Goal: Information Seeking & Learning: Learn about a topic

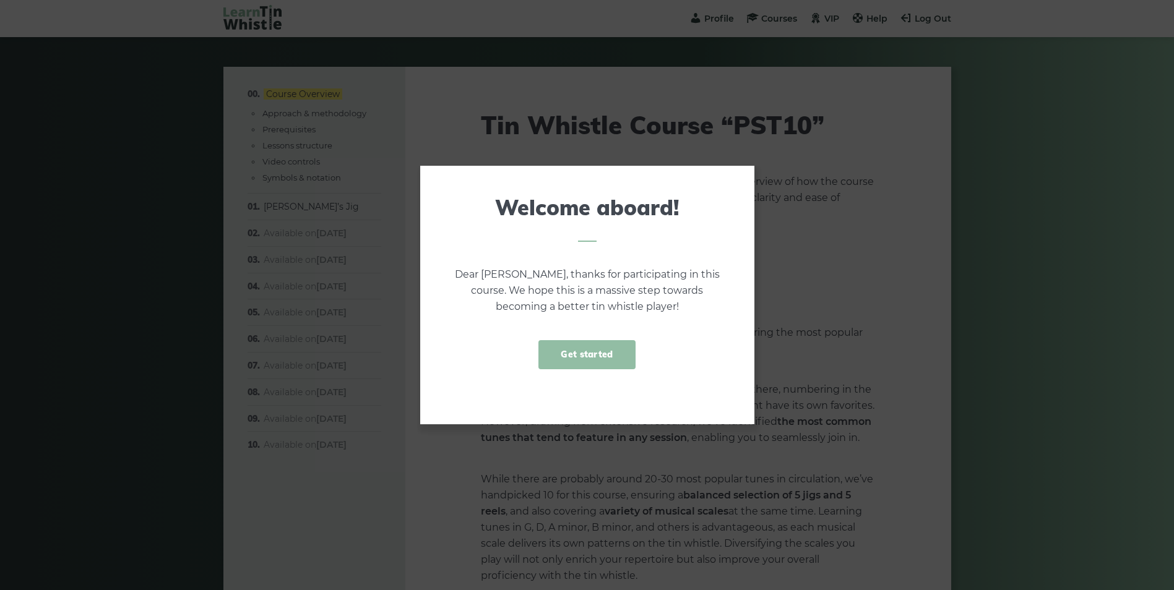
click at [583, 358] on link "Get started" at bounding box center [586, 354] width 97 height 29
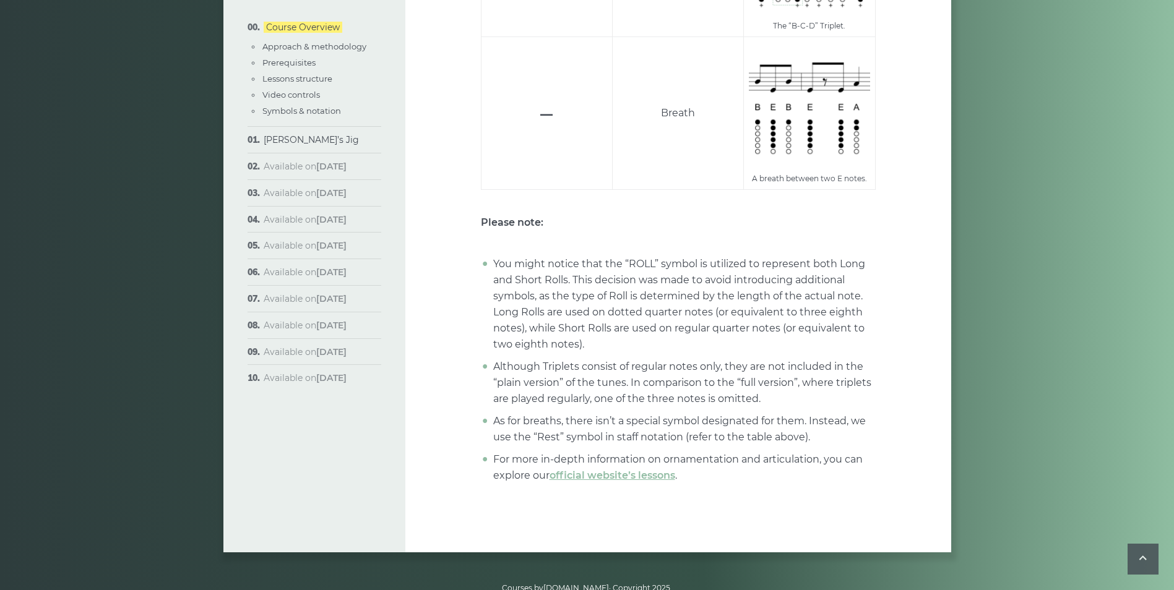
scroll to position [4811, 0]
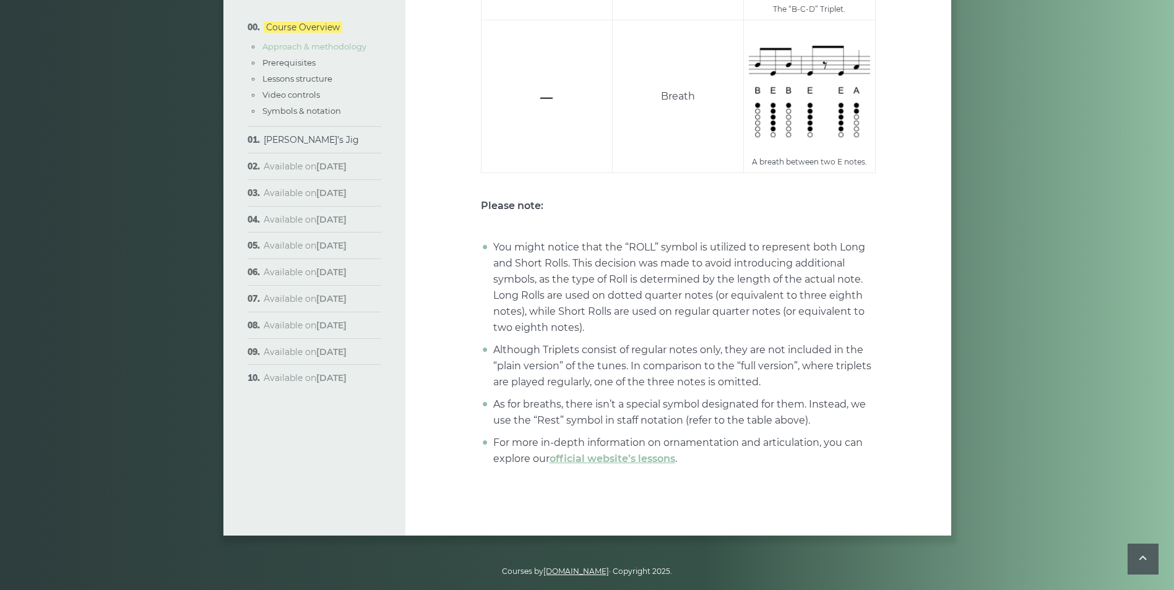
click at [296, 43] on link "Approach & methodology" at bounding box center [314, 46] width 104 height 10
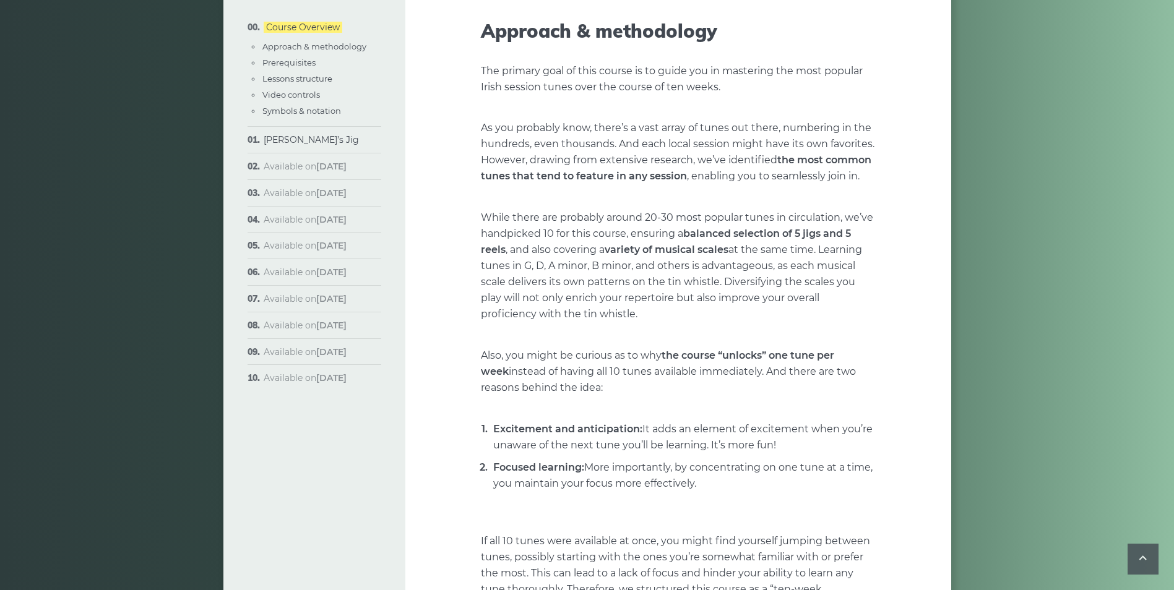
scroll to position [257, 0]
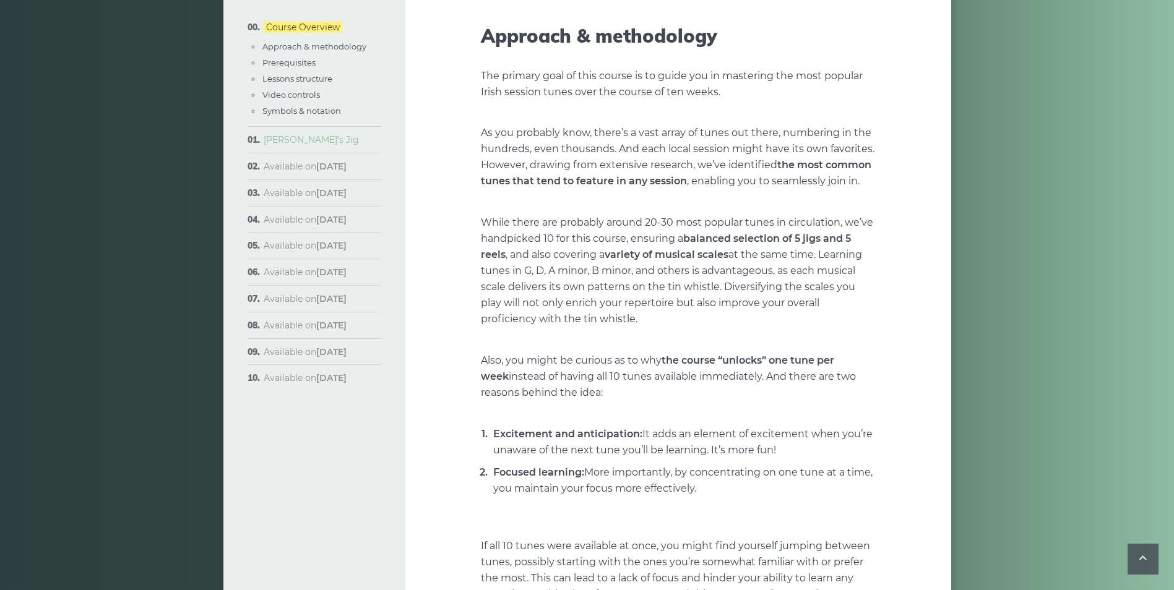
click at [291, 141] on link "[PERSON_NAME]’s Jig" at bounding box center [311, 139] width 95 height 11
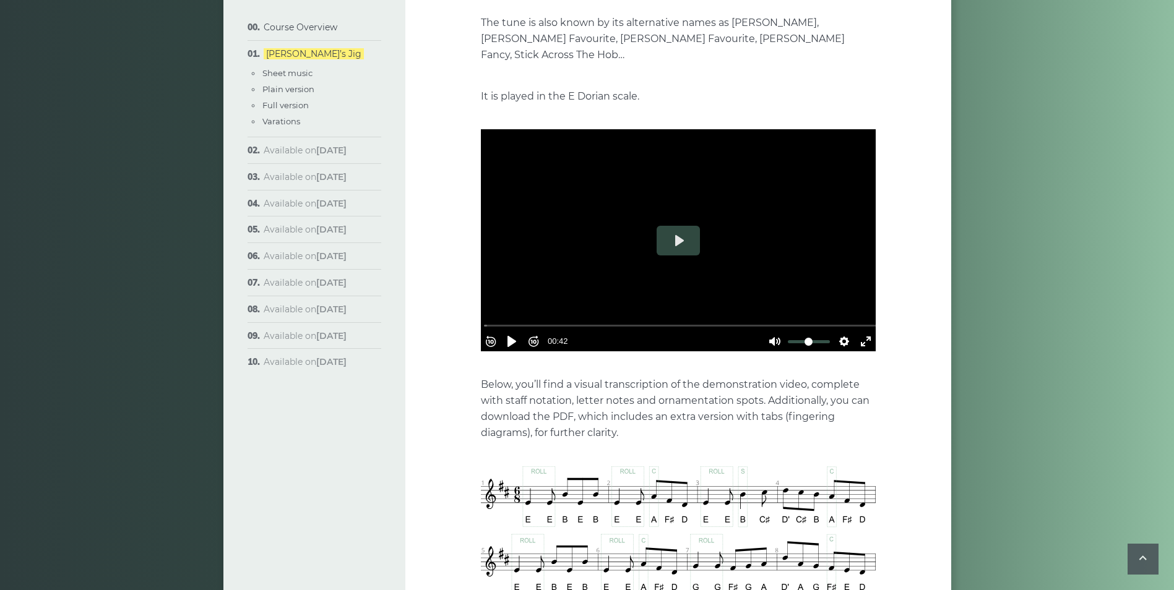
scroll to position [309, 0]
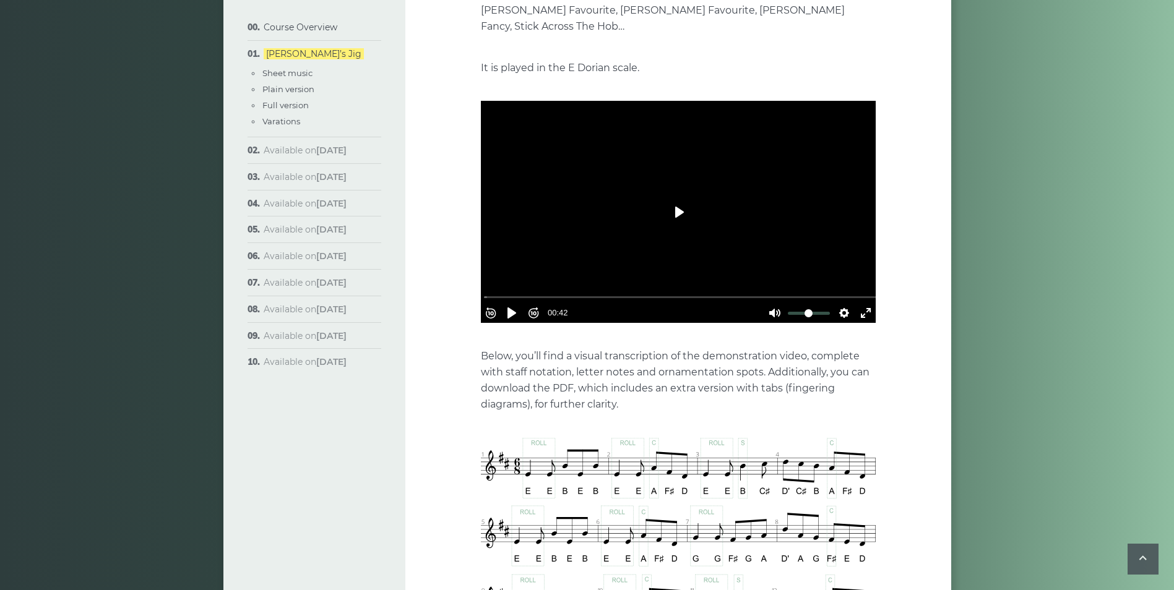
click at [674, 197] on button "Play" at bounding box center [678, 212] width 43 height 30
drag, startPoint x: 569, startPoint y: 271, endPoint x: 461, endPoint y: 266, distance: 108.4
click at [484, 291] on input "Seek" at bounding box center [681, 297] width 394 height 12
drag, startPoint x: 506, startPoint y: 275, endPoint x: 472, endPoint y: 276, distance: 33.4
click at [484, 291] on input "Seek" at bounding box center [681, 297] width 394 height 12
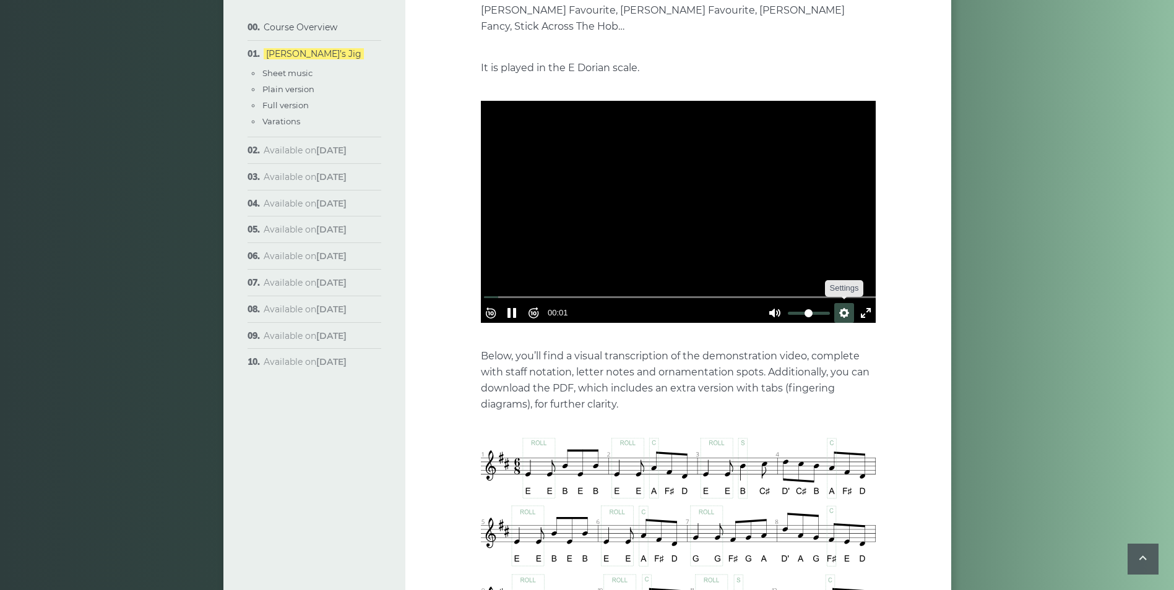
click at [842, 303] on button "Settings" at bounding box center [844, 313] width 20 height 20
click at [808, 274] on button "Speed Normal" at bounding box center [809, 283] width 85 height 19
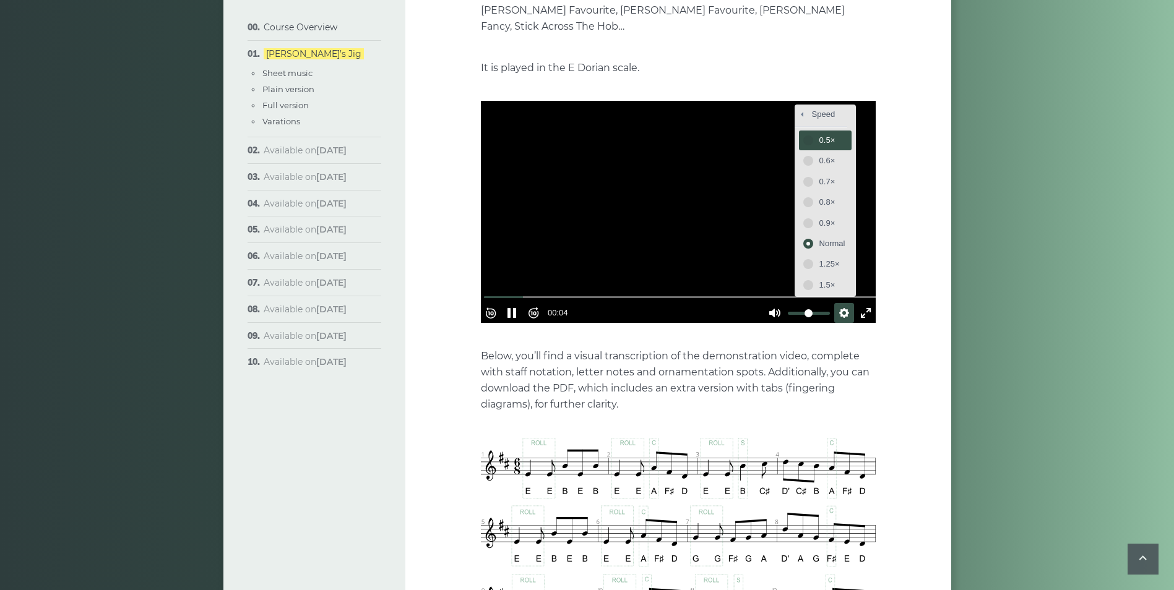
click at [821, 134] on span "0.5×" at bounding box center [832, 141] width 26 height 14
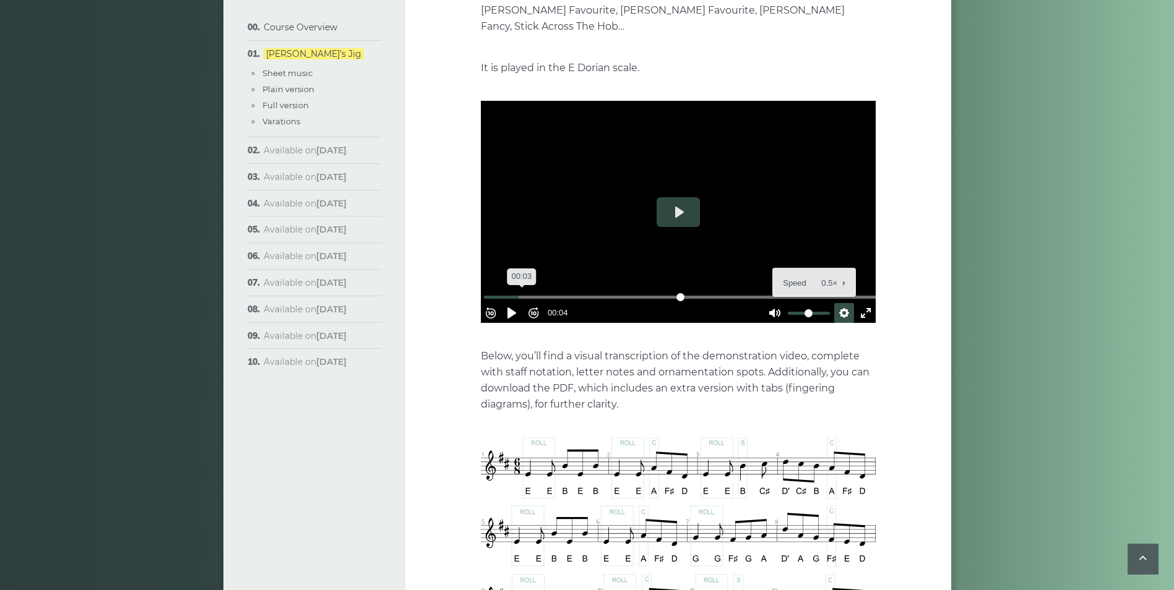
drag, startPoint x: 535, startPoint y: 271, endPoint x: 450, endPoint y: 270, distance: 84.2
click at [484, 291] on input "Seek" at bounding box center [681, 297] width 394 height 12
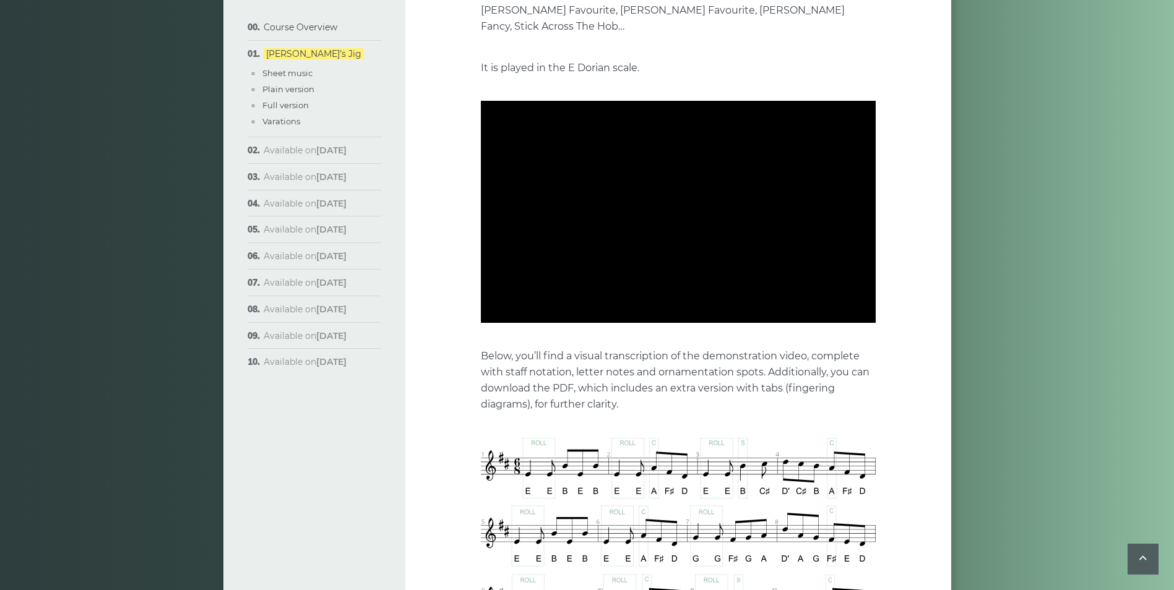
type input "****"
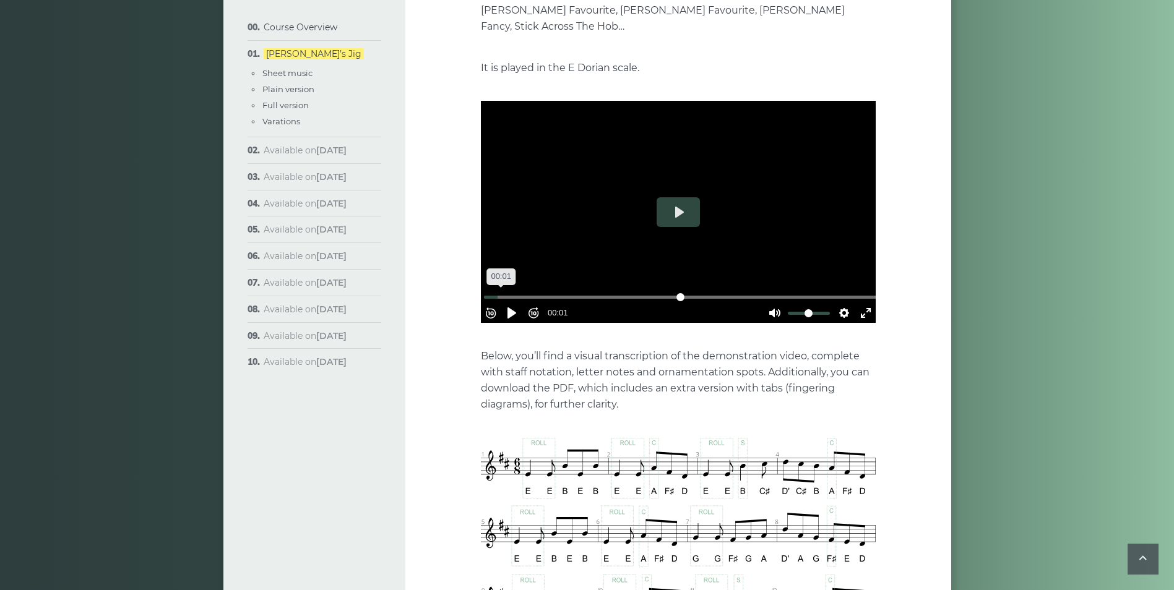
drag, startPoint x: 510, startPoint y: 274, endPoint x: 483, endPoint y: 273, distance: 27.2
click at [484, 291] on input "Seek" at bounding box center [681, 297] width 394 height 12
click at [769, 152] on div at bounding box center [678, 212] width 395 height 222
click at [837, 303] on button "Settings" at bounding box center [844, 313] width 20 height 20
click at [833, 274] on button "Speed 0.5×" at bounding box center [814, 283] width 75 height 19
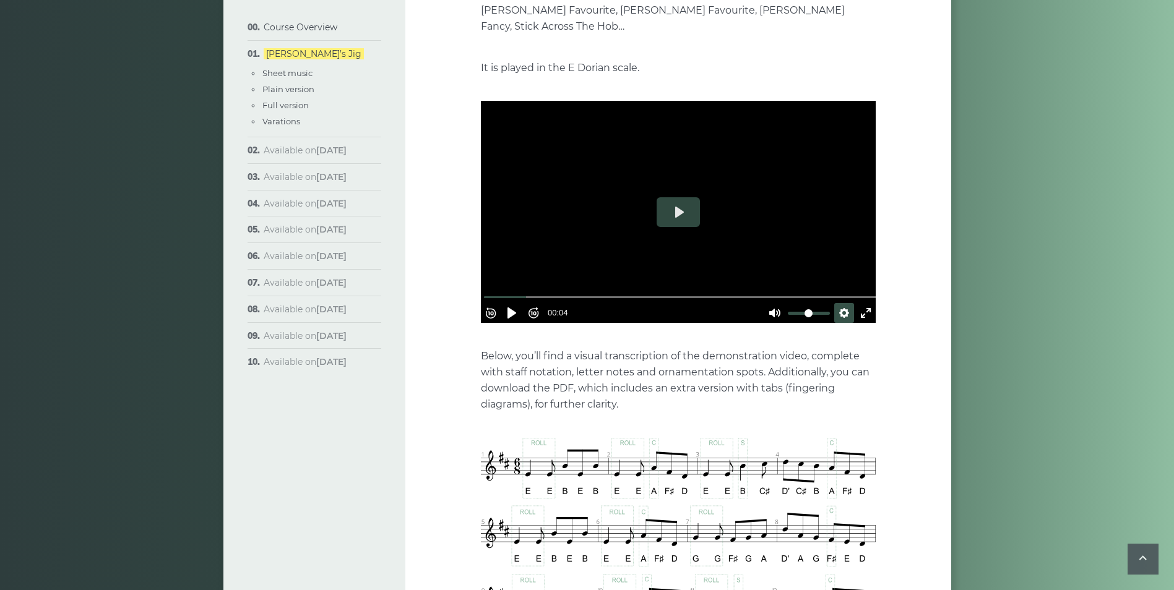
click at [652, 204] on div at bounding box center [678, 212] width 395 height 222
click at [498, 303] on button "Rewind 10s" at bounding box center [491, 313] width 20 height 20
type input "*****"
click at [481, 356] on button "Rewind 10s" at bounding box center [491, 366] width 20 height 20
click at [839, 303] on button "Settings" at bounding box center [844, 313] width 20 height 20
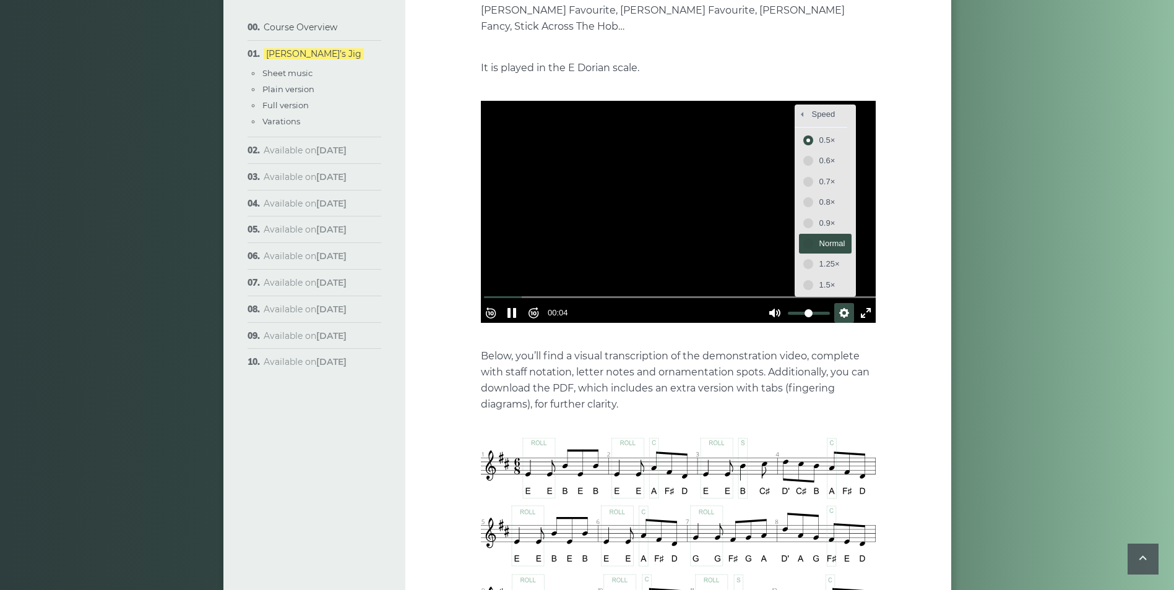
click at [819, 237] on span "Normal" at bounding box center [832, 244] width 26 height 14
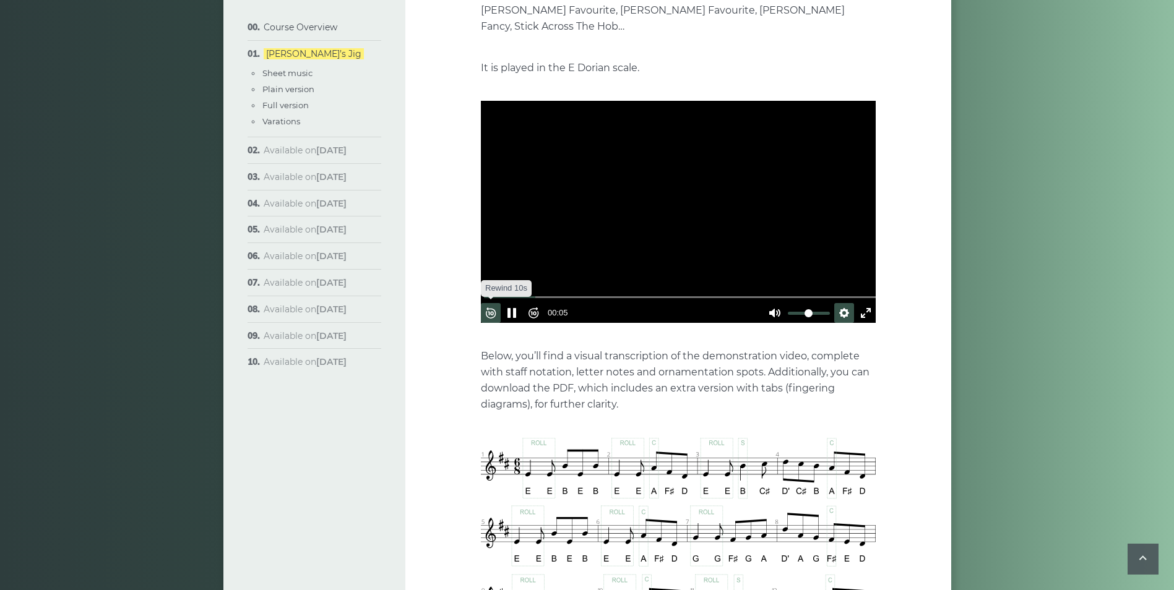
click at [498, 303] on button "Rewind 10s" at bounding box center [491, 313] width 20 height 20
click at [704, 184] on div at bounding box center [678, 212] width 395 height 222
type input "*****"
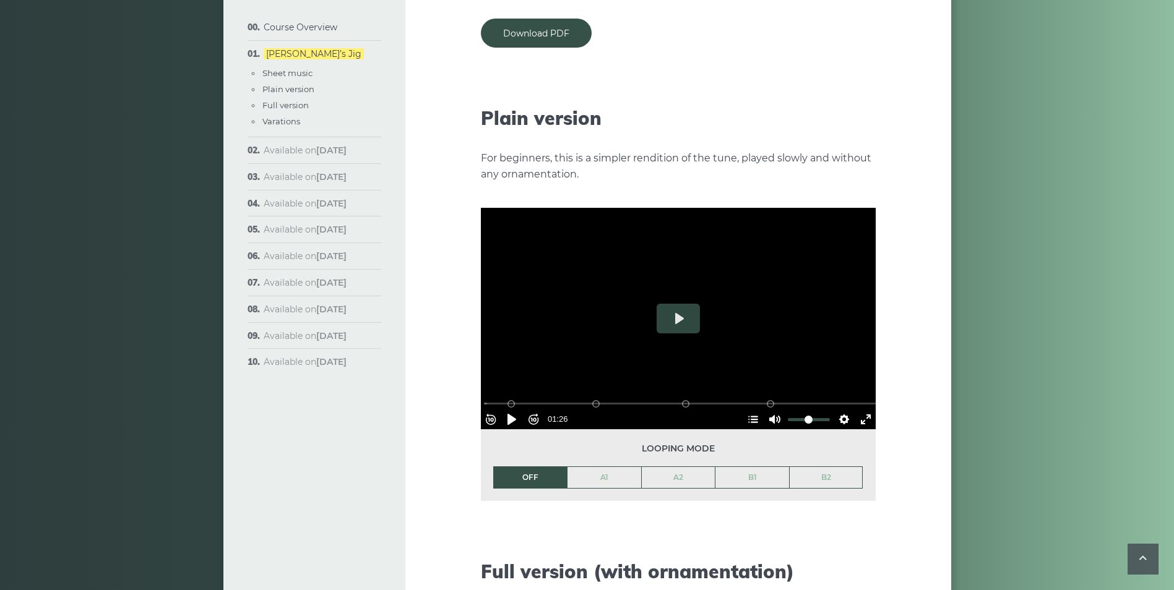
scroll to position [1299, 0]
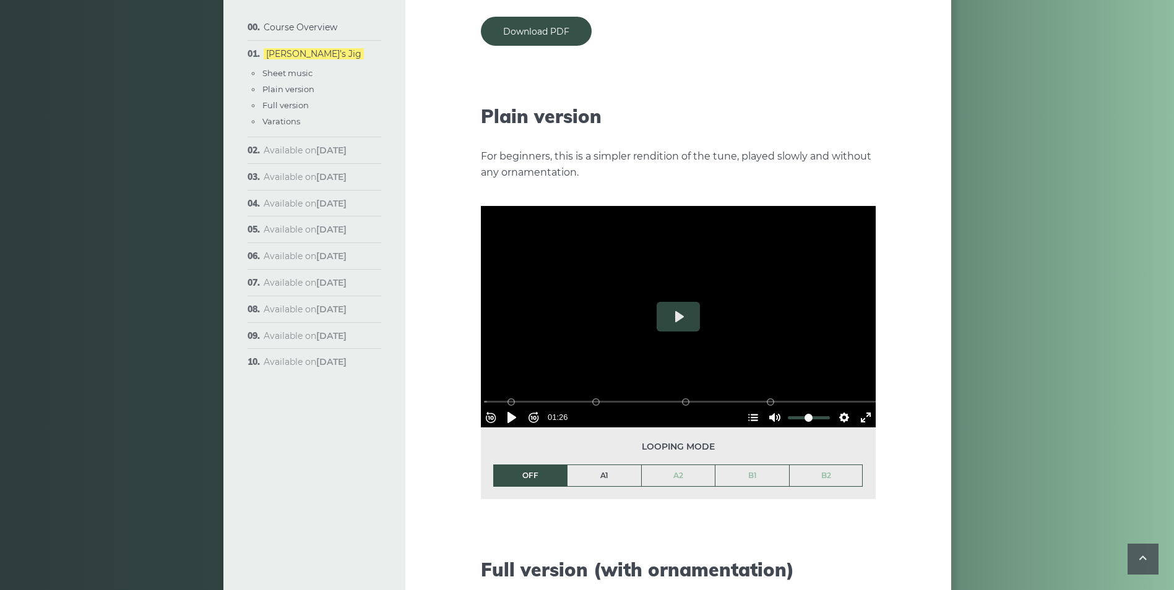
click at [603, 465] on link "A1" at bounding box center [604, 475] width 74 height 21
click at [689, 314] on button "Play" at bounding box center [678, 317] width 43 height 30
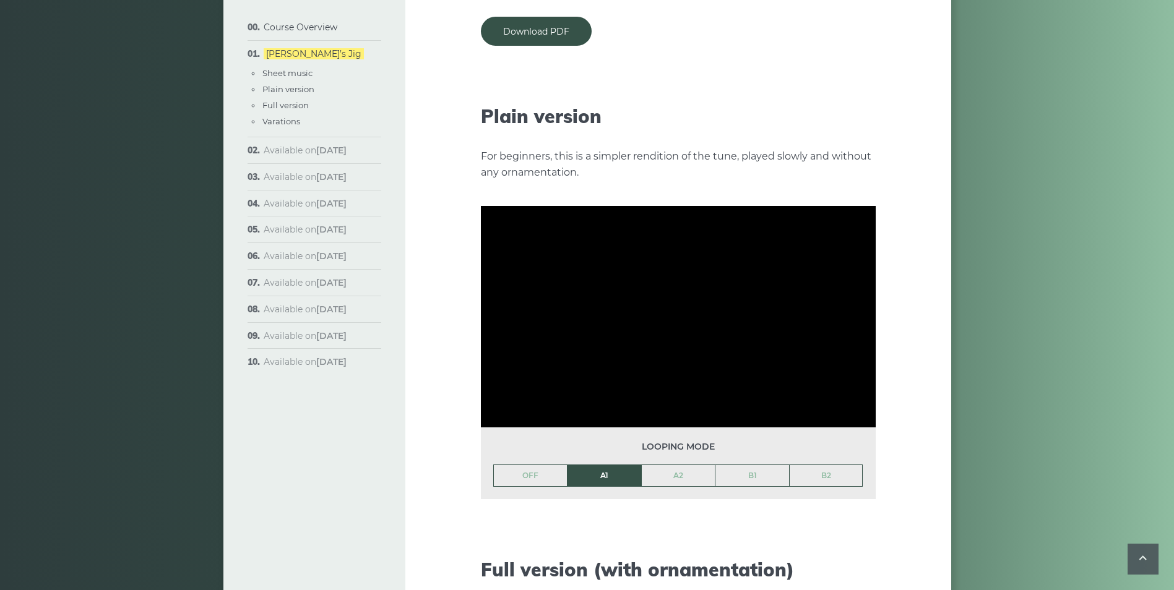
scroll to position [1361, 0]
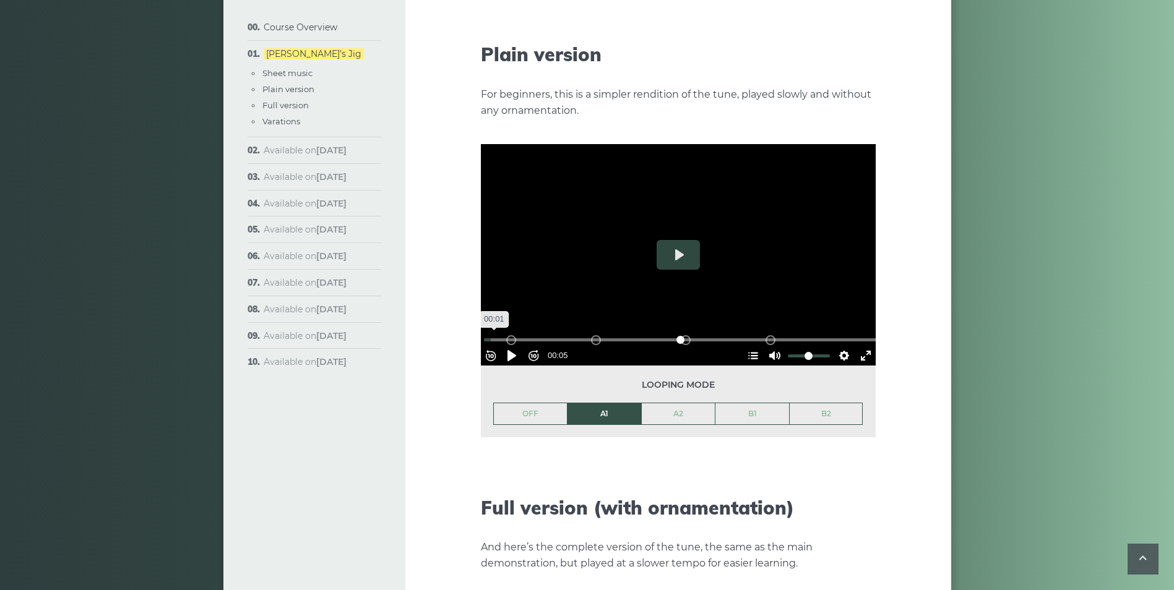
drag, startPoint x: 510, startPoint y: 318, endPoint x: 489, endPoint y: 319, distance: 21.0
click at [489, 334] on input "Seek" at bounding box center [681, 340] width 394 height 12
drag, startPoint x: 512, startPoint y: 319, endPoint x: 455, endPoint y: 326, distance: 58.0
click at [455, 326] on div "Week 1: [PERSON_NAME] Jig The first popular tune we’ll learn in the course is c…" at bounding box center [678, 351] width 546 height 3293
drag, startPoint x: 455, startPoint y: 326, endPoint x: 513, endPoint y: 329, distance: 58.2
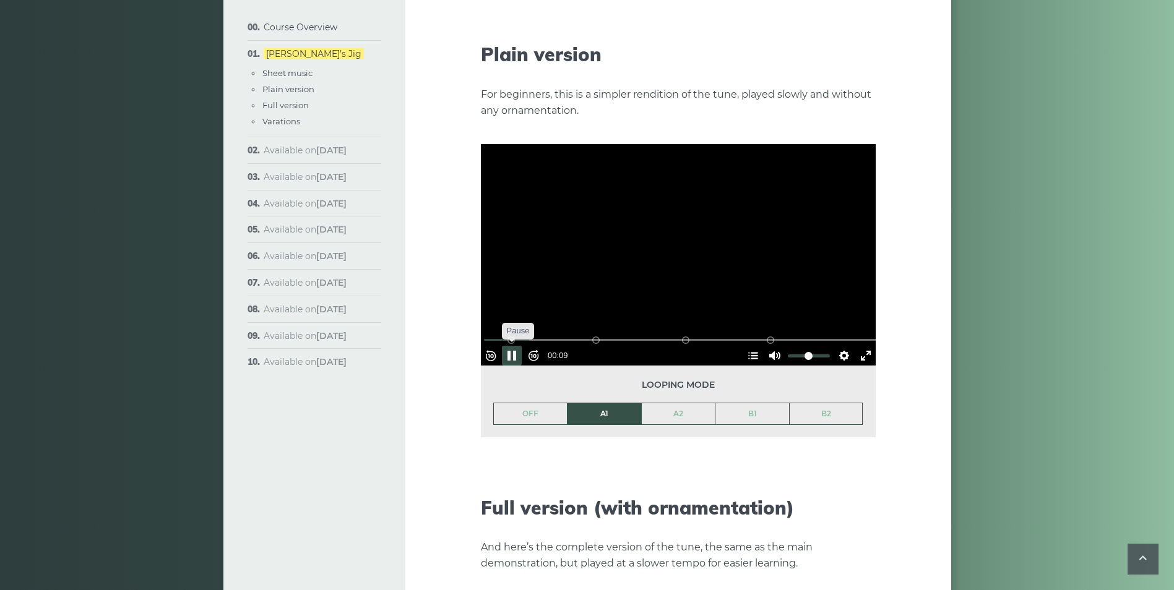
click at [492, 346] on button "Rewind 10s" at bounding box center [491, 356] width 20 height 20
click at [493, 346] on button "Rewind 10s" at bounding box center [491, 356] width 20 height 20
type input "*****"
click at [491, 346] on button "Rewind 10s" at bounding box center [491, 356] width 20 height 20
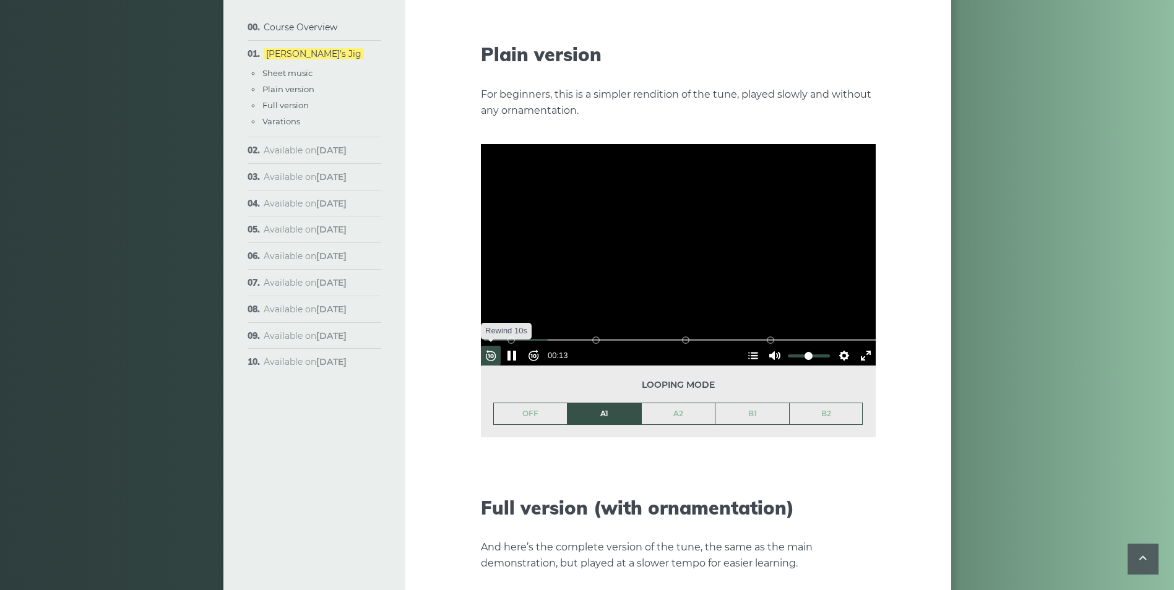
click at [491, 346] on button "Rewind 10s" at bounding box center [491, 356] width 20 height 20
click at [840, 346] on button "Settings" at bounding box center [844, 356] width 20 height 20
click at [825, 319] on span "Speed Normal" at bounding box center [803, 326] width 61 height 14
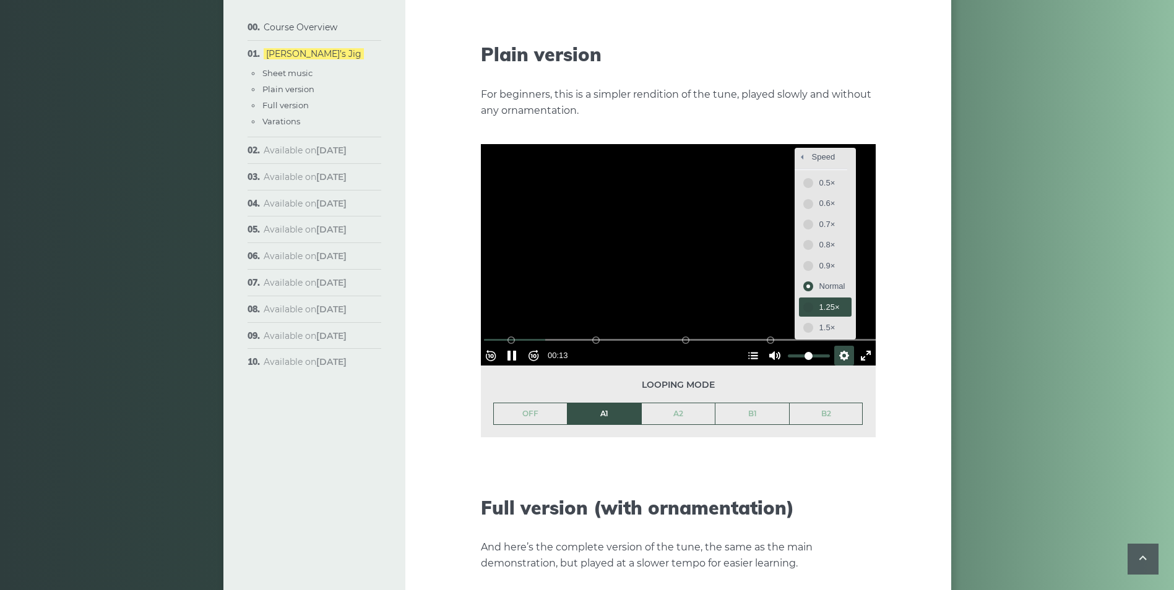
click at [830, 298] on button "1.25×" at bounding box center [825, 307] width 53 height 19
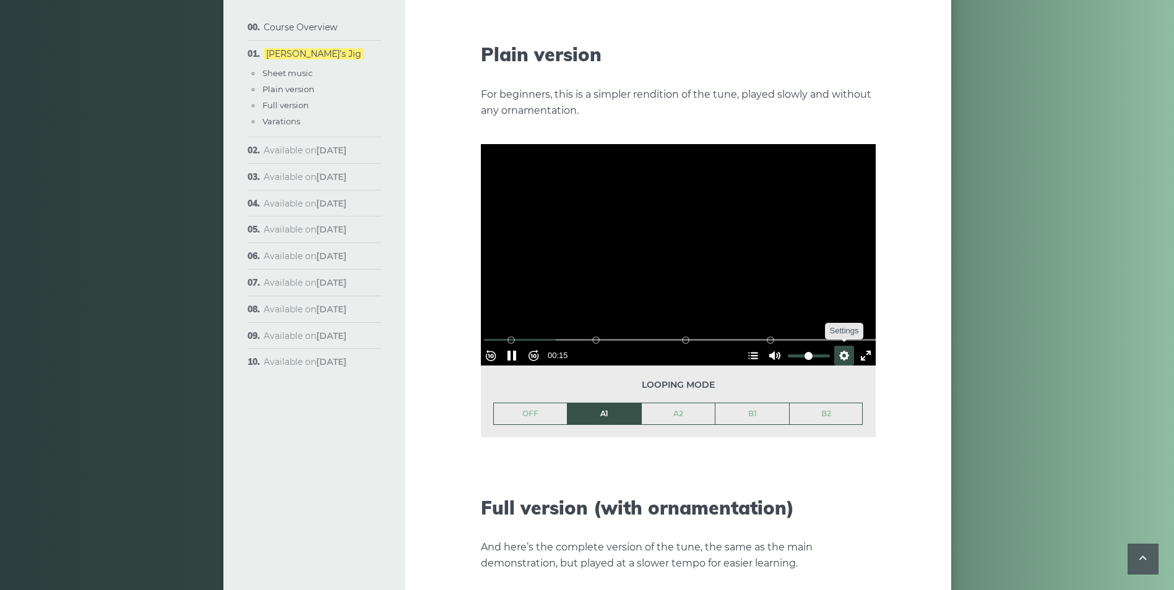
click at [835, 346] on button "Settings" at bounding box center [844, 356] width 20 height 20
click at [828, 316] on button "Speed 1.25×" at bounding box center [812, 325] width 80 height 19
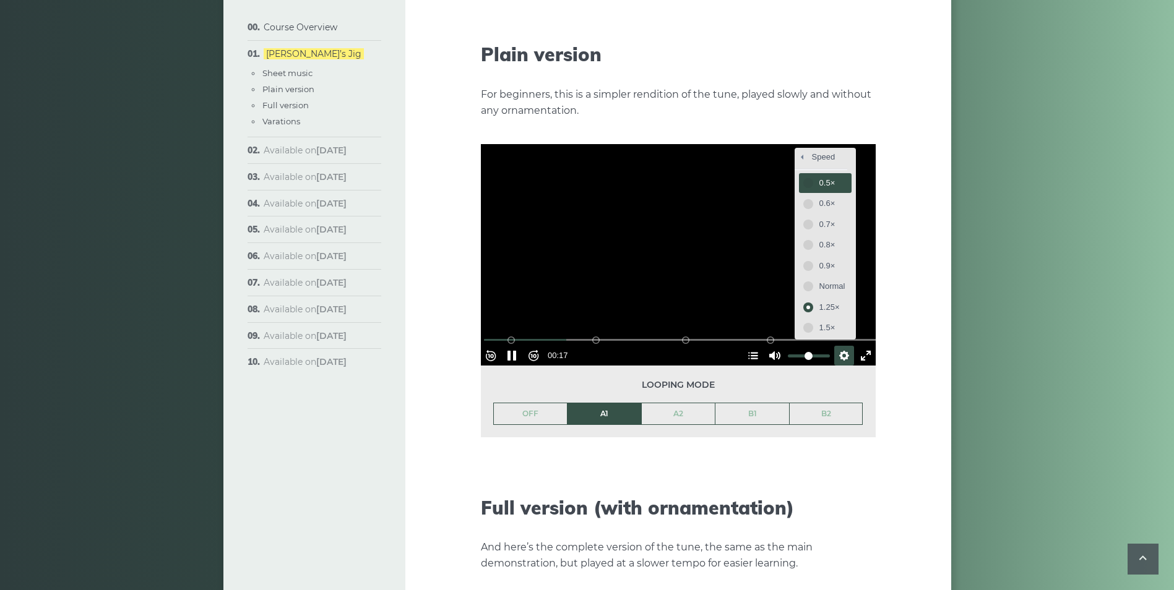
click at [825, 176] on span "0.5×" at bounding box center [832, 183] width 26 height 14
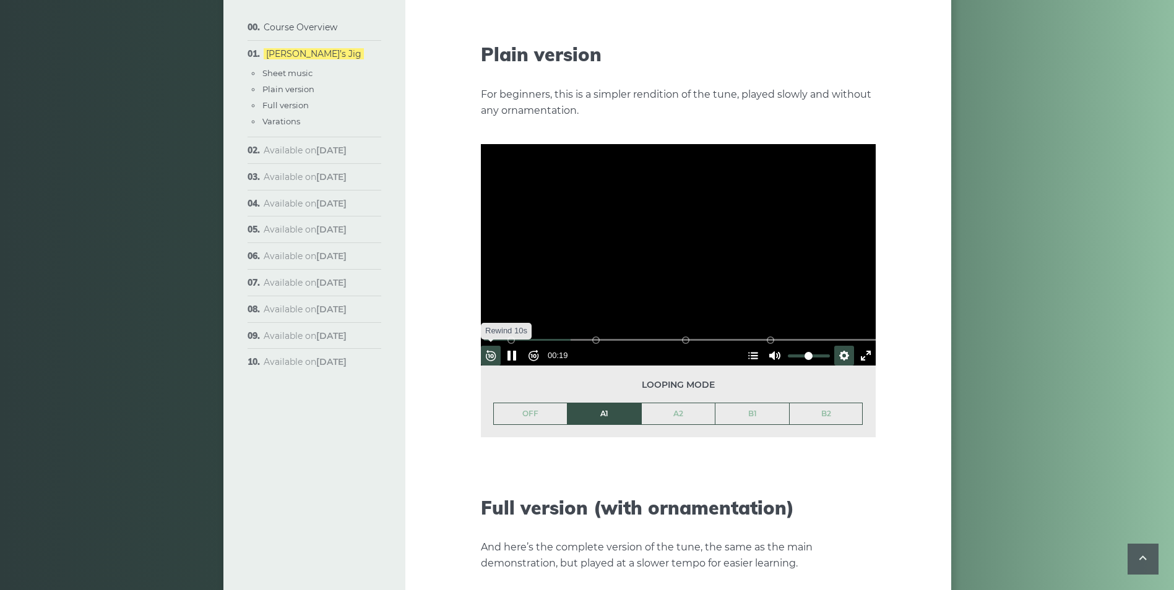
click at [499, 346] on button "Rewind 10s" at bounding box center [491, 356] width 20 height 20
click at [542, 334] on input "Seek" at bounding box center [681, 340] width 394 height 12
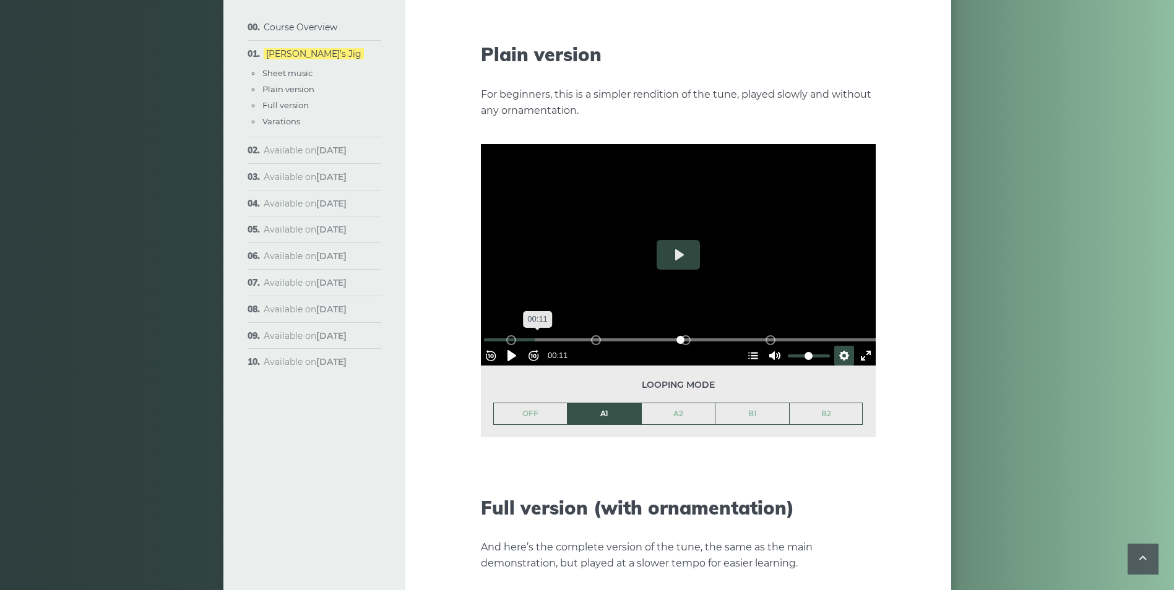
click at [542, 334] on input "Seek" at bounding box center [681, 340] width 394 height 12
click at [497, 346] on button "Rewind 10s" at bounding box center [491, 356] width 20 height 20
click at [579, 334] on input "Seek" at bounding box center [681, 340] width 394 height 12
click at [585, 334] on input "Seek" at bounding box center [681, 340] width 394 height 12
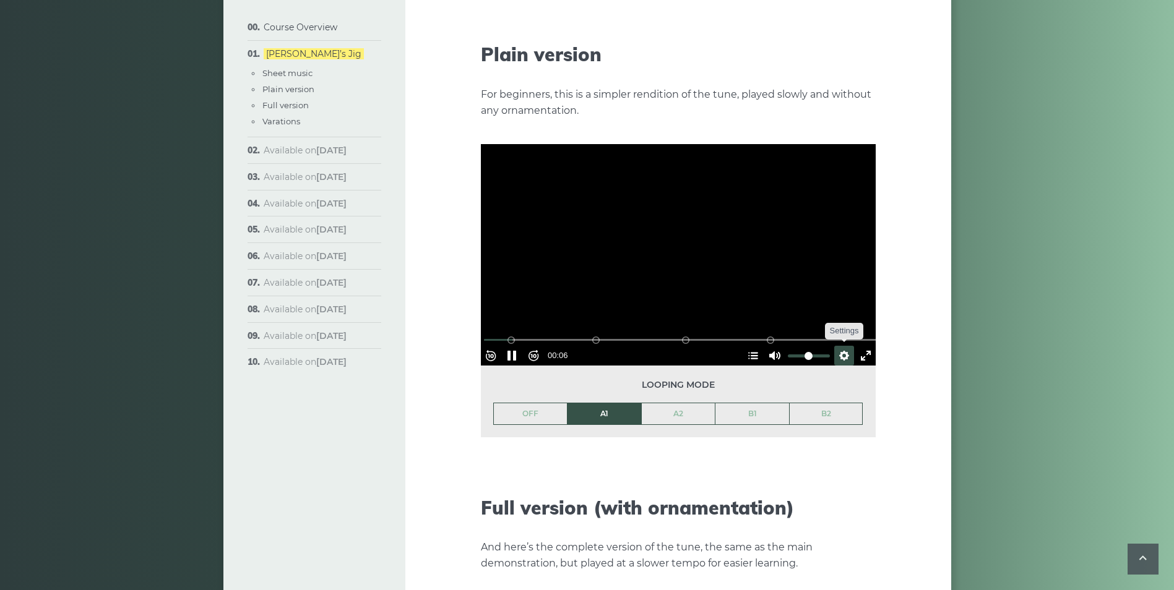
click at [834, 346] on button "Settings" at bounding box center [844, 356] width 20 height 20
click at [829, 316] on button "Speed 0.5×" at bounding box center [812, 325] width 79 height 19
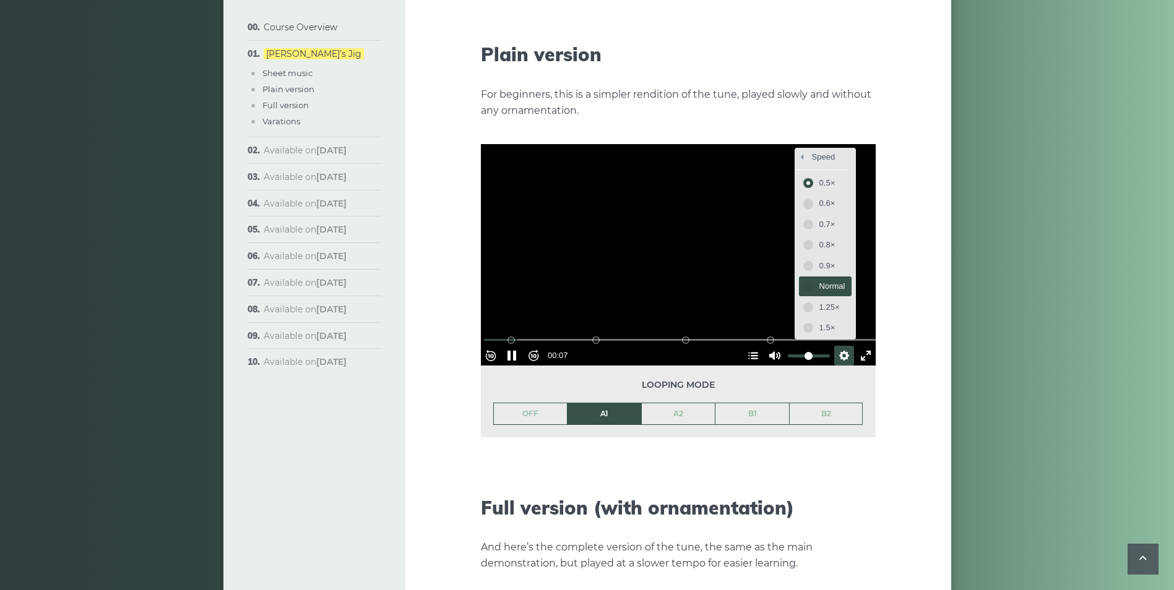
click at [820, 280] on span "Normal" at bounding box center [832, 287] width 26 height 14
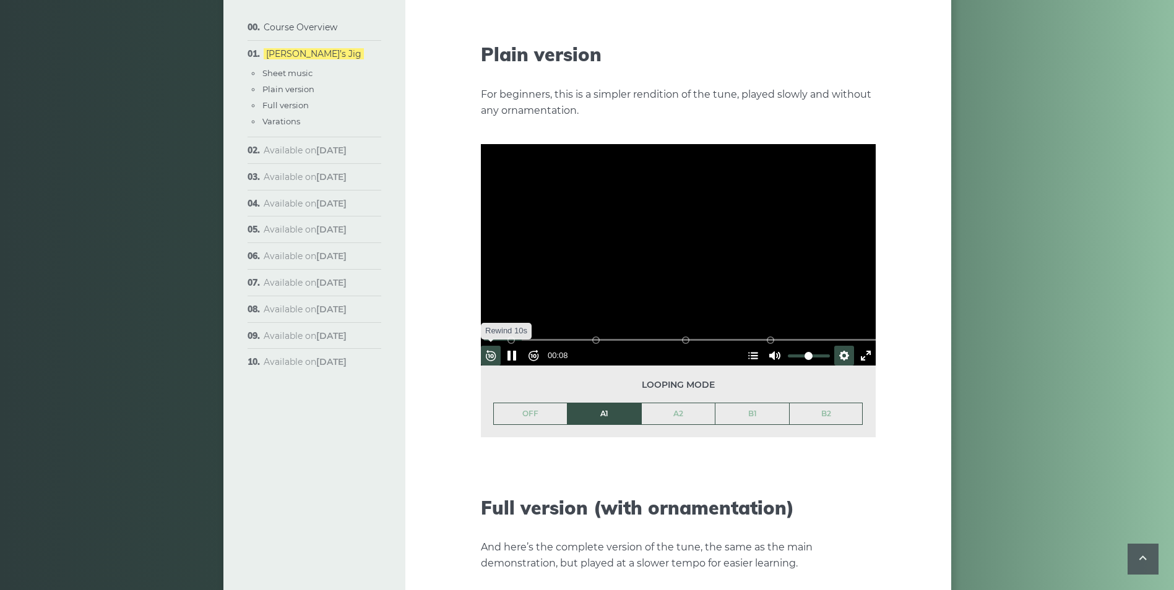
drag, startPoint x: 498, startPoint y: 334, endPoint x: 506, endPoint y: 334, distance: 8.1
click at [498, 346] on button "Rewind 10s" at bounding box center [491, 356] width 20 height 20
click at [500, 346] on button "Rewind 10s" at bounding box center [491, 356] width 20 height 20
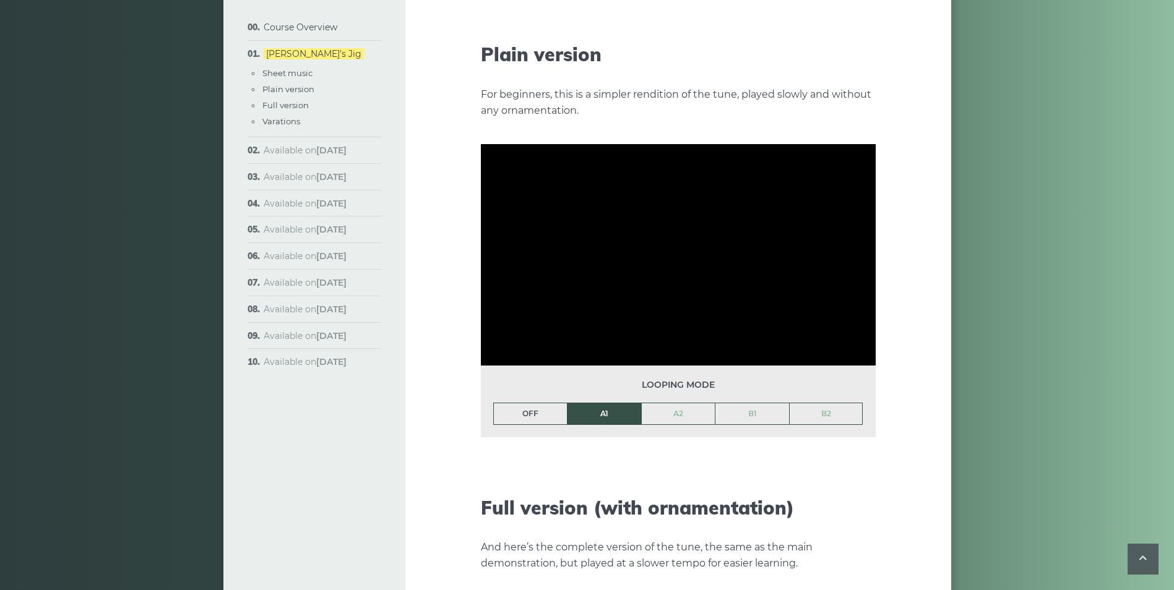
click at [536, 403] on link "OFF" at bounding box center [531, 413] width 74 height 21
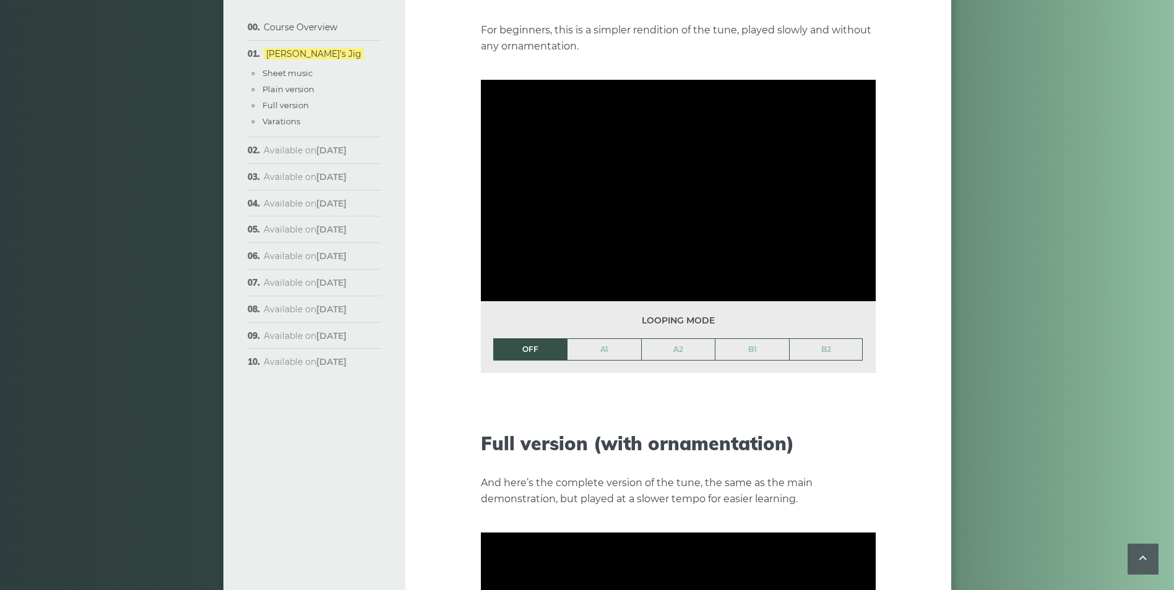
scroll to position [1428, 0]
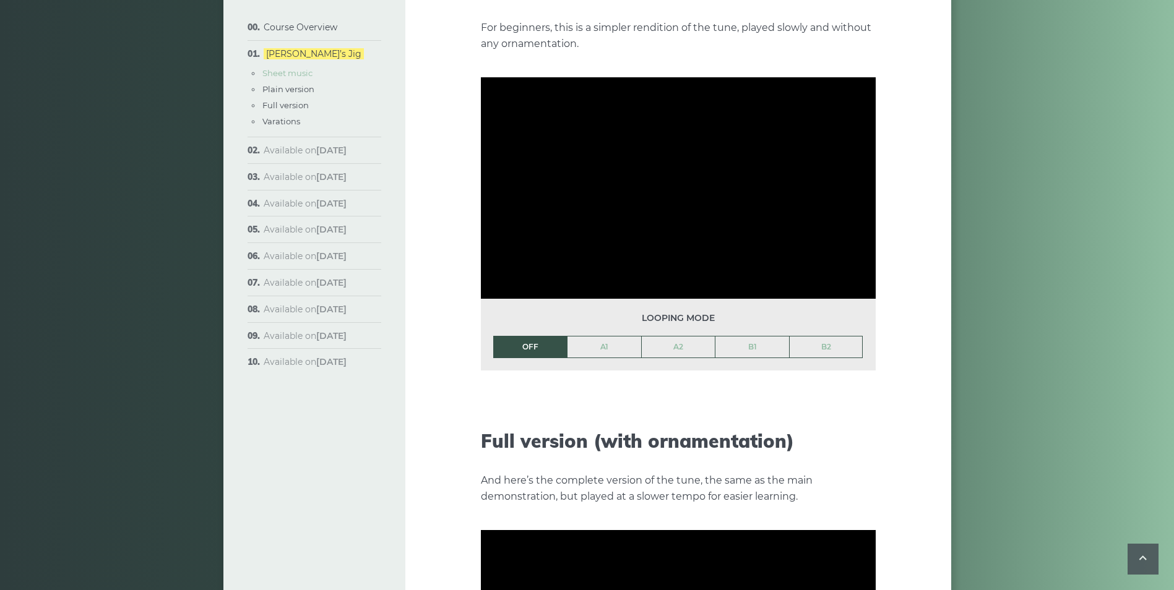
click at [289, 74] on link "Sheet music" at bounding box center [287, 73] width 50 height 10
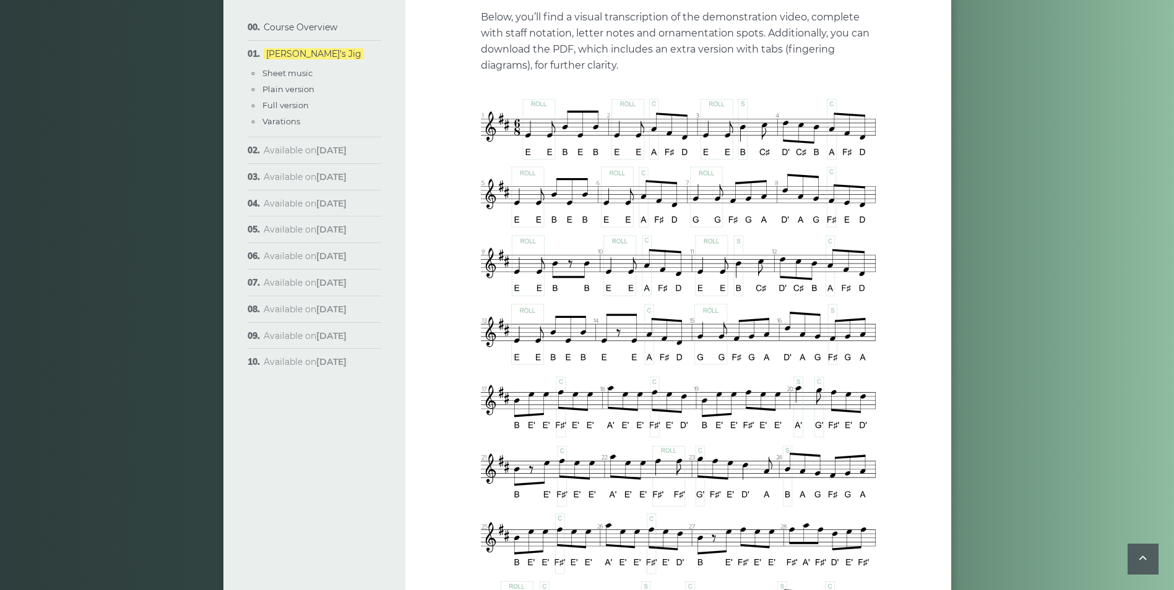
scroll to position [397, 0]
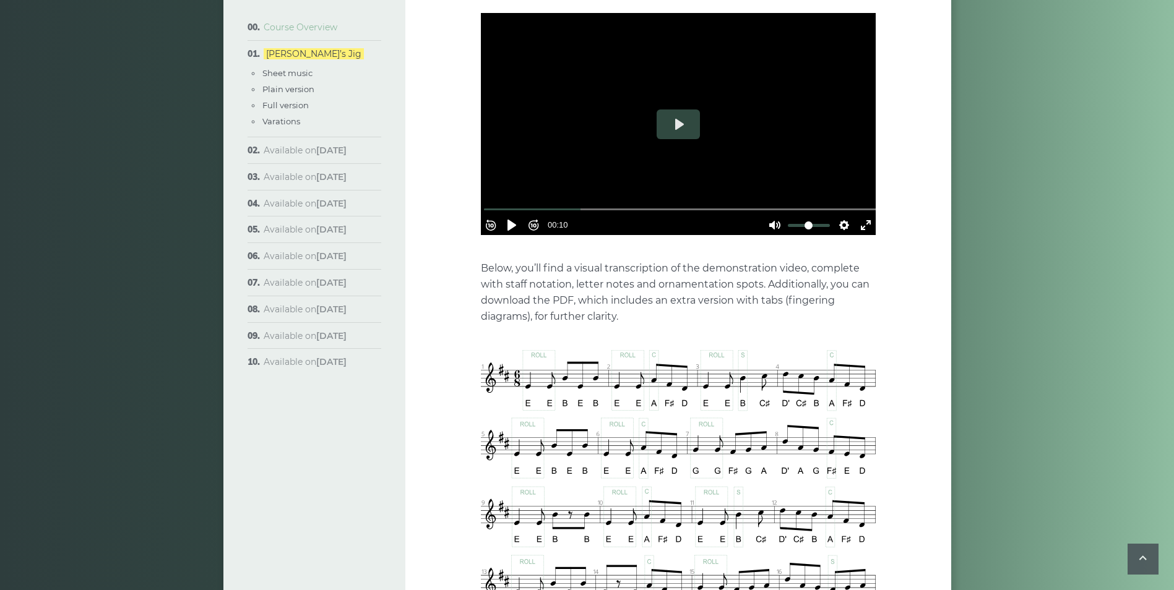
click at [309, 26] on link "Course Overview" at bounding box center [301, 27] width 74 height 11
type input "*****"
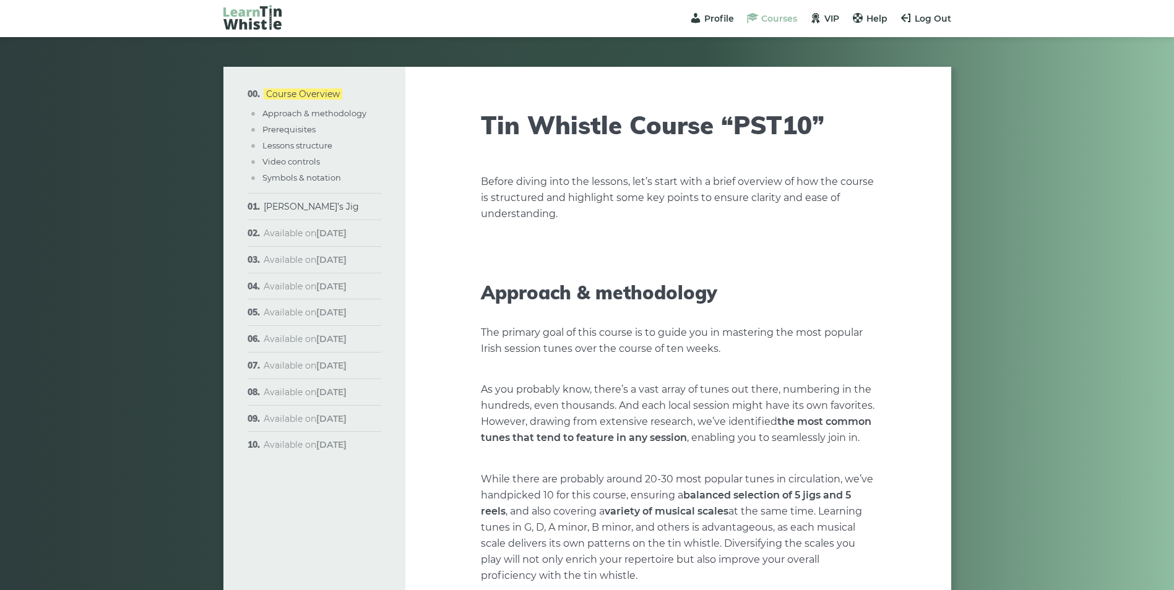
click at [774, 20] on span "Courses" at bounding box center [779, 18] width 36 height 11
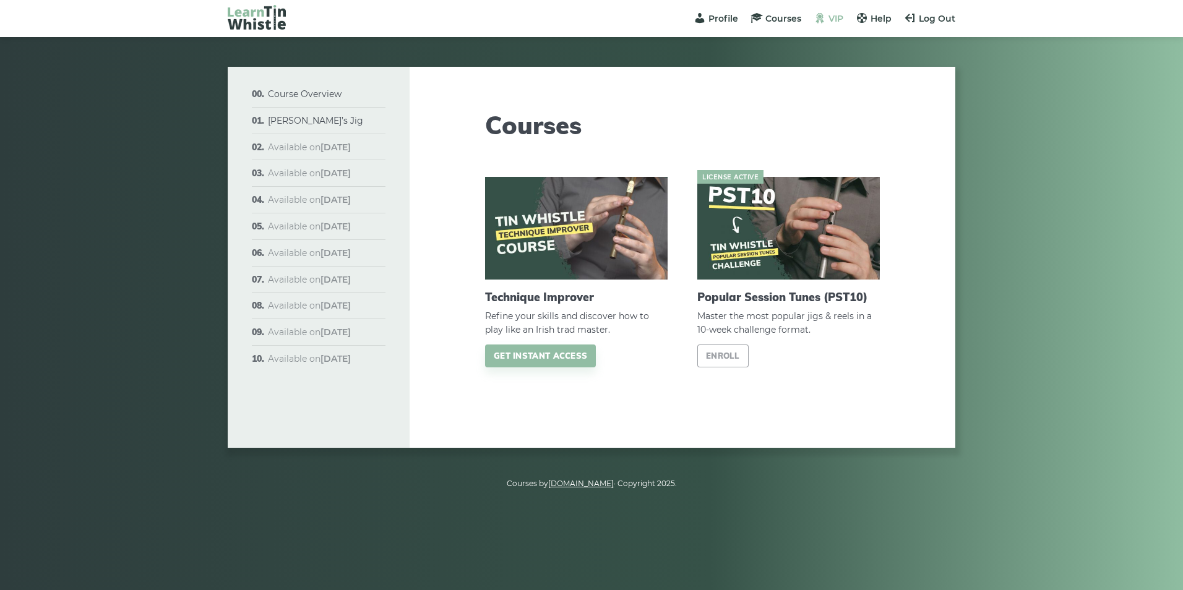
click at [832, 20] on span "VIP" at bounding box center [836, 18] width 15 height 11
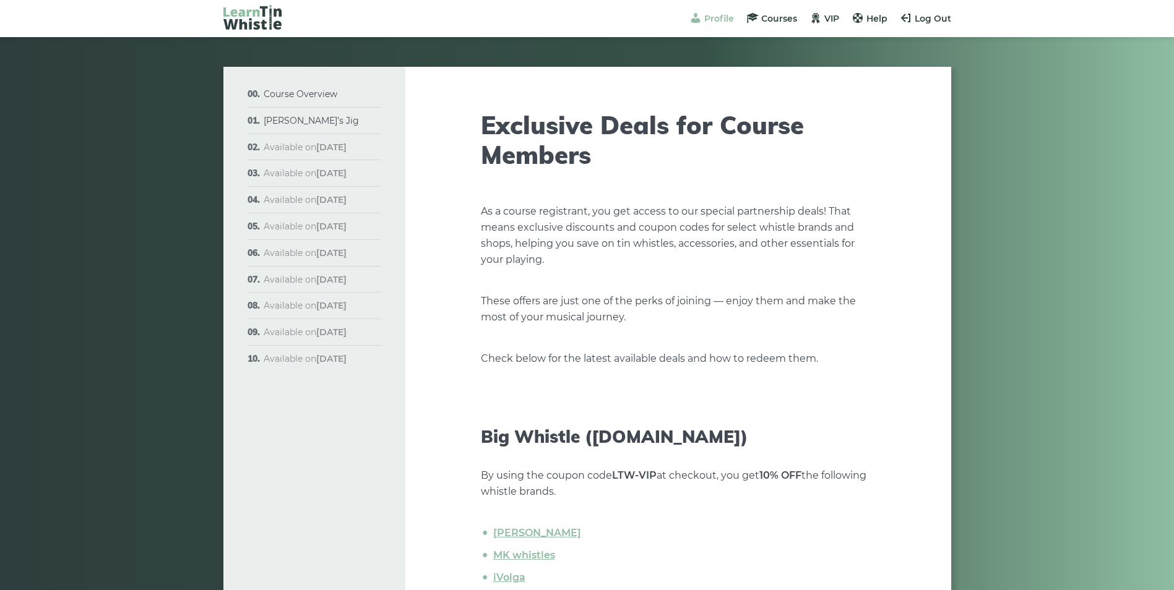
click at [715, 17] on span "Profile" at bounding box center [719, 18] width 30 height 11
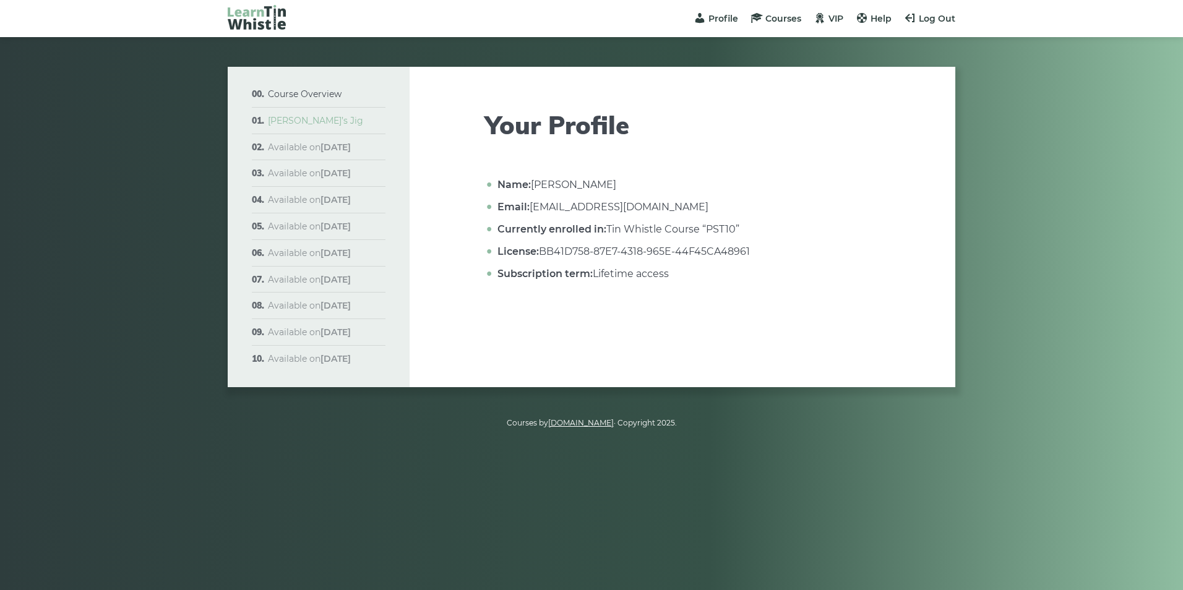
click at [314, 123] on link "[PERSON_NAME]’s Jig" at bounding box center [315, 120] width 95 height 11
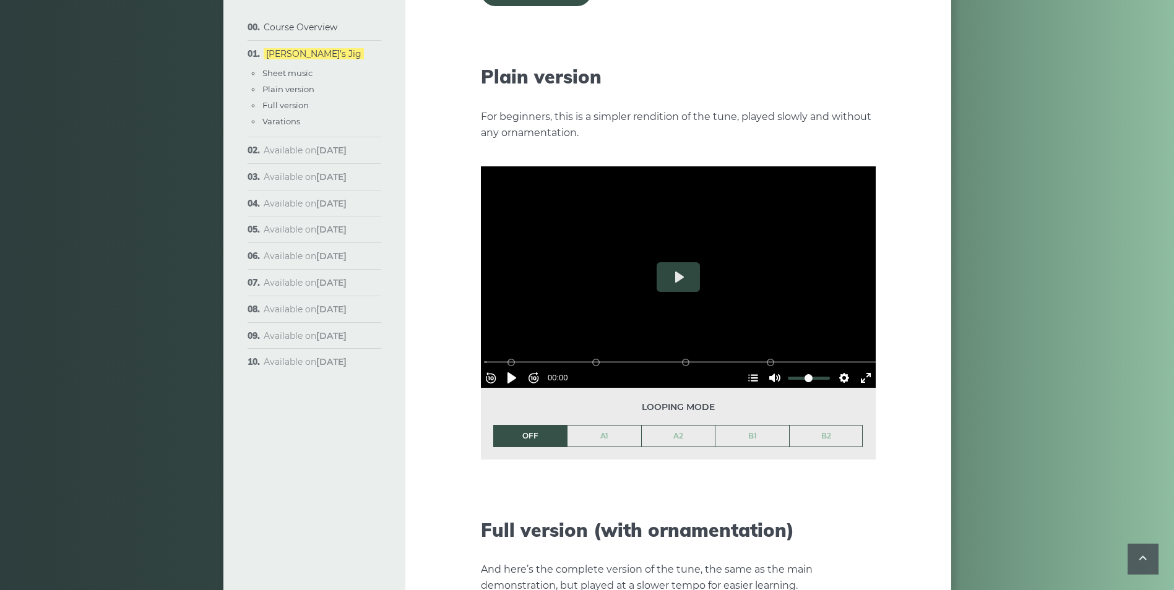
scroll to position [1361, 0]
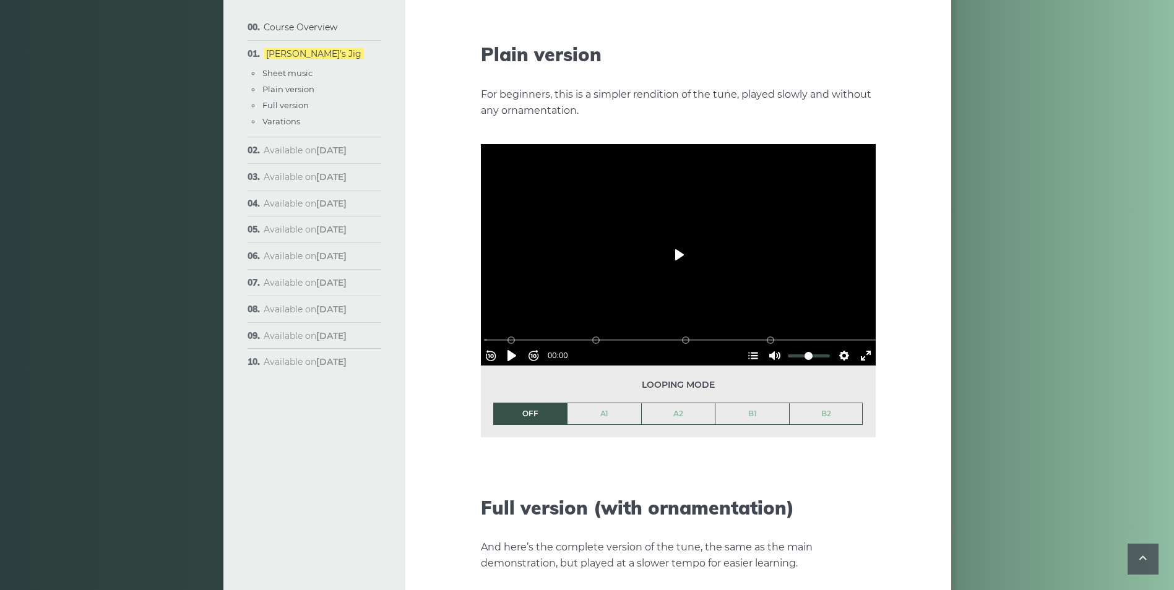
click at [671, 243] on button "Play" at bounding box center [678, 255] width 43 height 30
click at [517, 346] on button "Pause Play" at bounding box center [512, 356] width 20 height 20
type input "****"
drag, startPoint x: 1039, startPoint y: 195, endPoint x: 1064, endPoint y: 255, distance: 65.2
click at [1039, 195] on div "Course Overview Approach & methodology Prerequisites Lessons structure Video co…" at bounding box center [587, 351] width 1174 height 3293
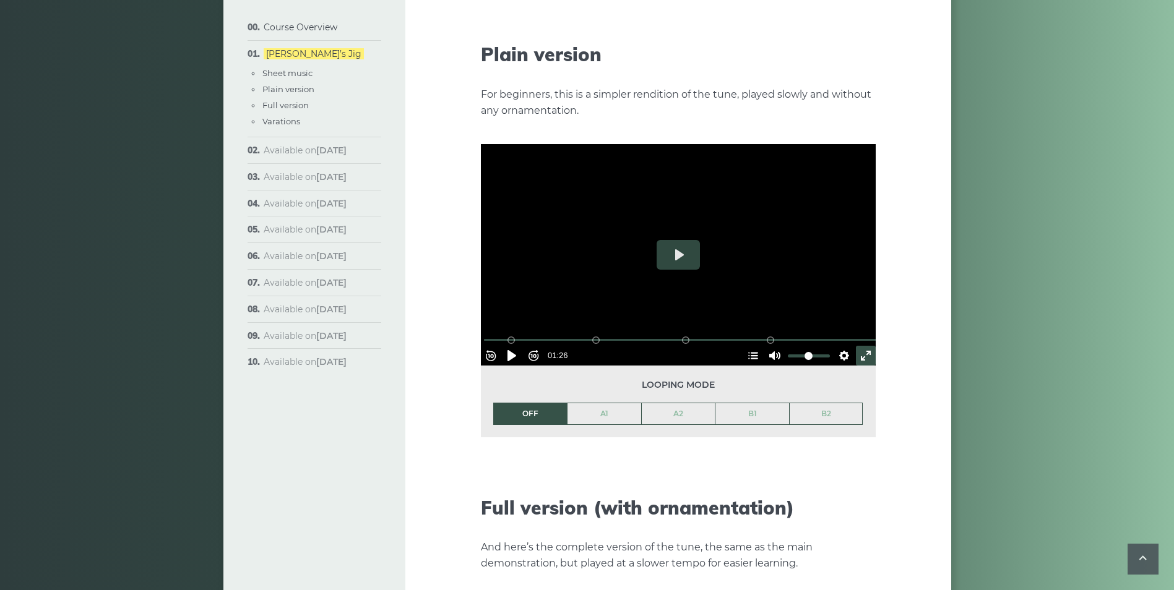
drag, startPoint x: 860, startPoint y: 329, endPoint x: 862, endPoint y: 375, distance: 45.9
click at [860, 346] on button "Exit fullscreen Enter fullscreen" at bounding box center [866, 356] width 20 height 20
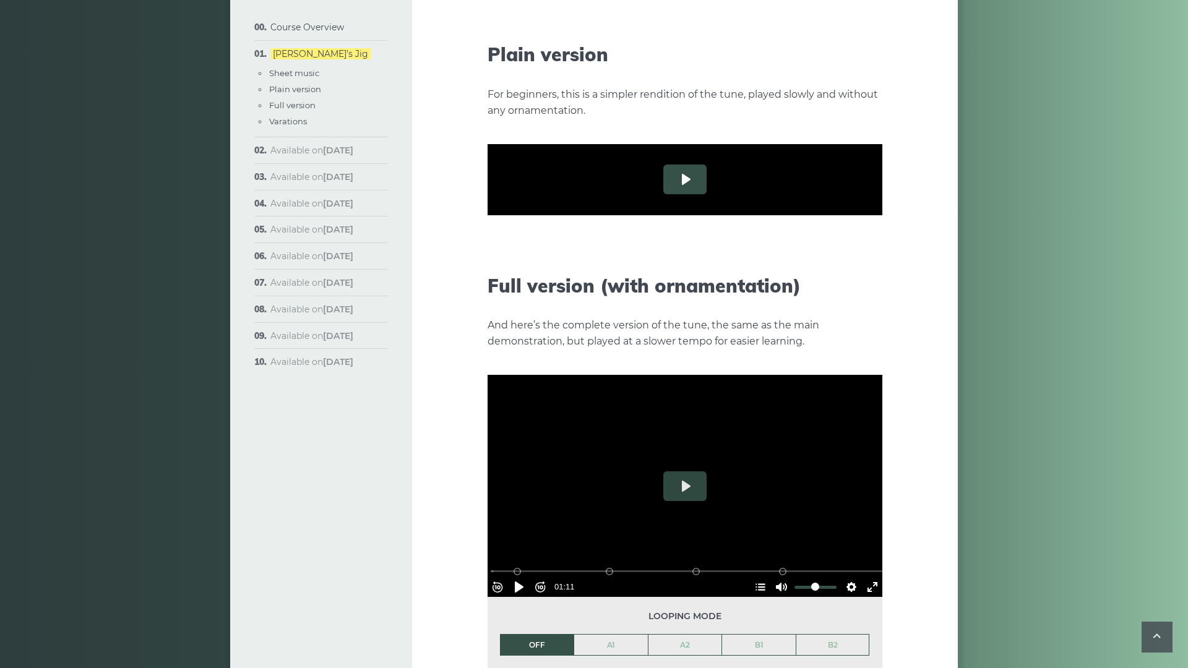
click at [663, 194] on button "Play" at bounding box center [684, 180] width 43 height 30
click at [488, 291] on button "Rewind 10s" at bounding box center [498, 281] width 20 height 20
click at [780, 291] on div at bounding box center [685, 180] width 395 height 222
click at [509, 291] on button "Pause Play" at bounding box center [519, 281] width 20 height 20
click at [488, 291] on button "Rewind 10s" at bounding box center [498, 281] width 20 height 20
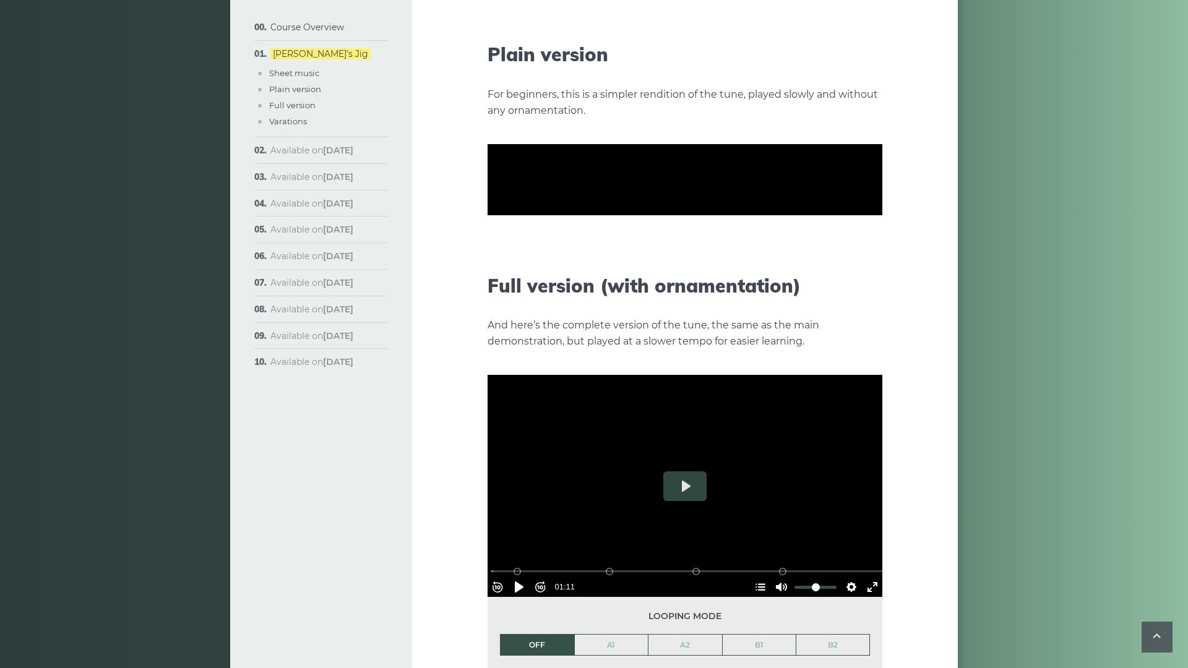
click at [488, 291] on button "Rewind 10s" at bounding box center [498, 281] width 20 height 20
type input "****"
click at [488, 271] on button "Rewind 10s" at bounding box center [498, 281] width 20 height 20
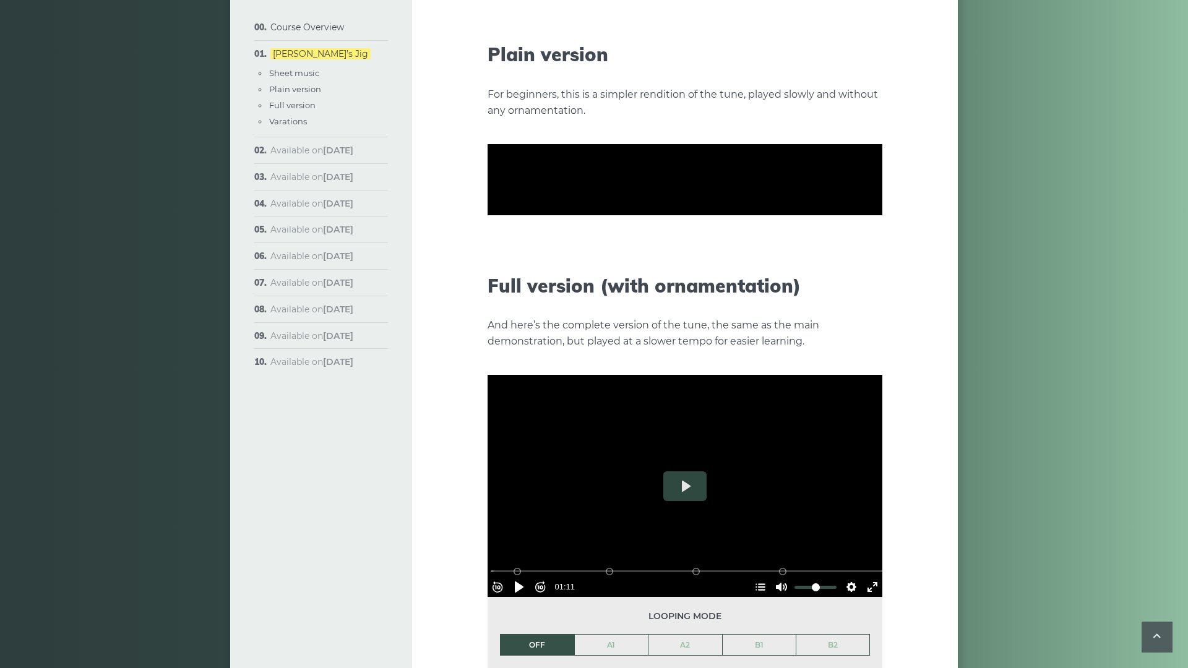
click at [509, 291] on button "Pause Play" at bounding box center [519, 281] width 20 height 20
click at [509, 271] on button "Pause Play" at bounding box center [519, 281] width 20 height 20
click at [488, 291] on button "Rewind 10s" at bounding box center [498, 281] width 20 height 20
click at [488, 324] on button "Rewind 10s" at bounding box center [498, 334] width 20 height 20
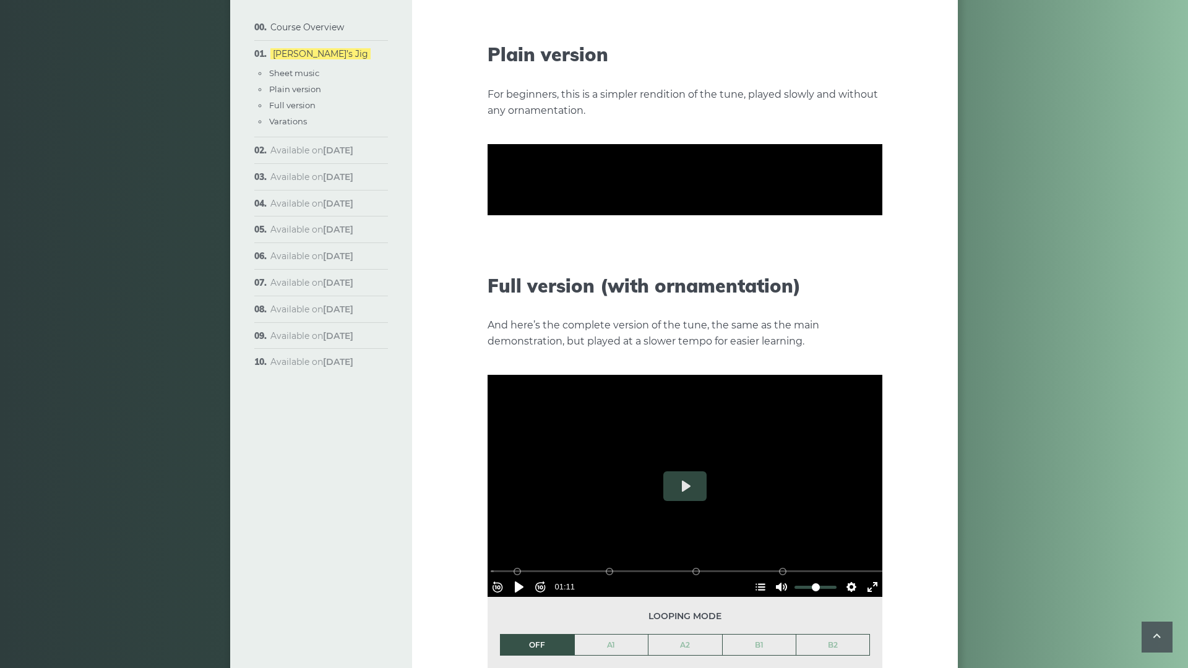
click at [488, 324] on button "Rewind 10s" at bounding box center [498, 334] width 20 height 20
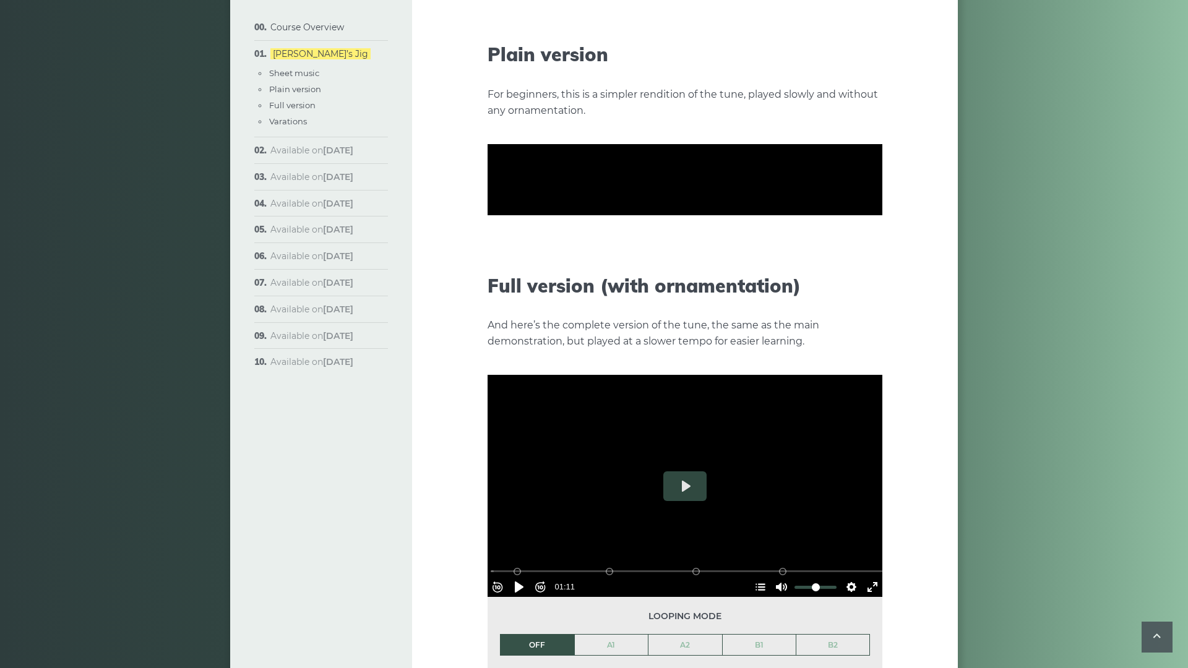
click at [509, 291] on button "Pause Play" at bounding box center [519, 281] width 20 height 20
click at [488, 291] on button "Rewind 10s" at bounding box center [498, 281] width 20 height 20
click at [509, 291] on button "Pause Play" at bounding box center [519, 281] width 20 height 20
click at [488, 291] on button "Rewind 10s" at bounding box center [498, 281] width 20 height 20
click at [488, 291] on div at bounding box center [685, 180] width 395 height 222
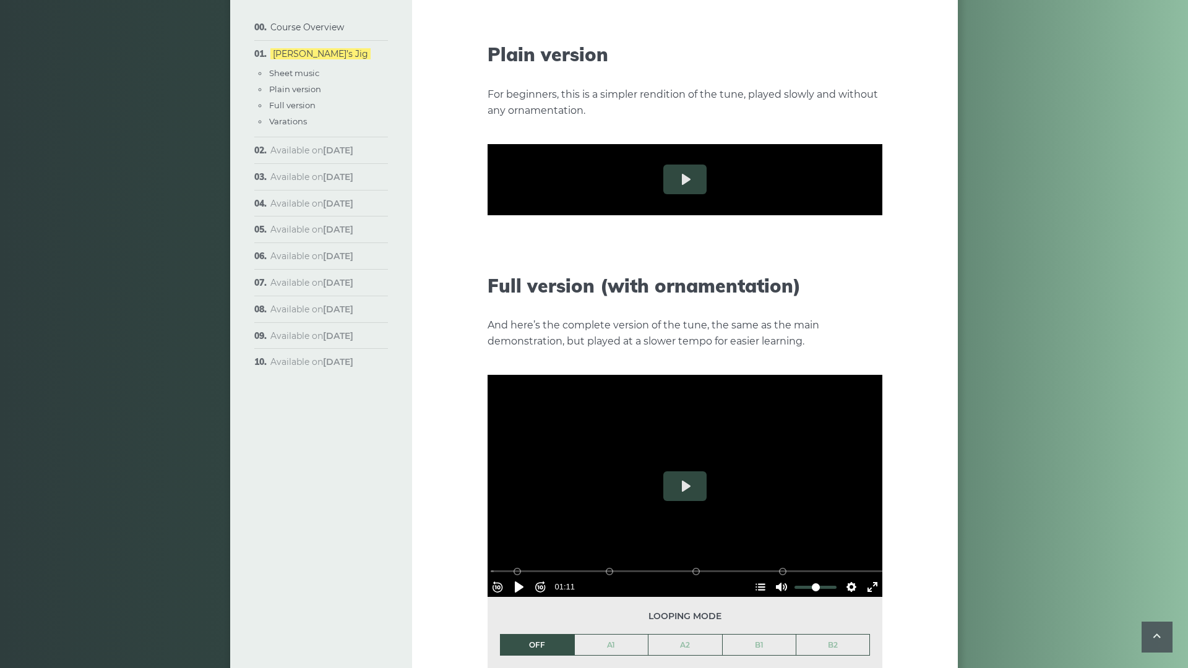
click at [882, 291] on button "Exit fullscreen Enter fullscreen" at bounding box center [873, 281] width 20 height 20
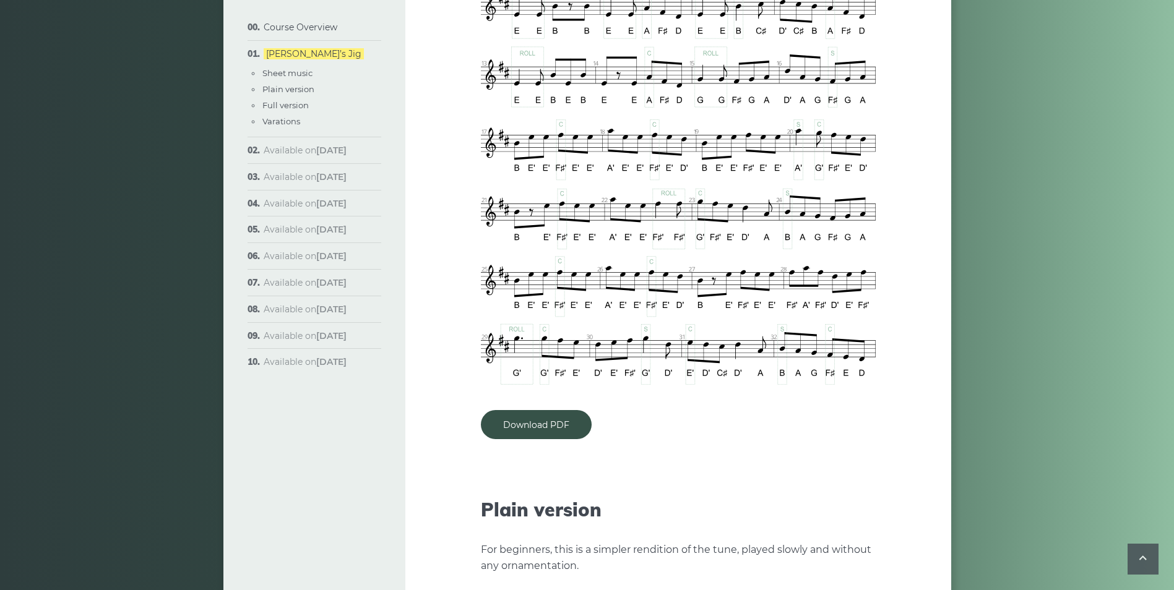
scroll to position [928, 0]
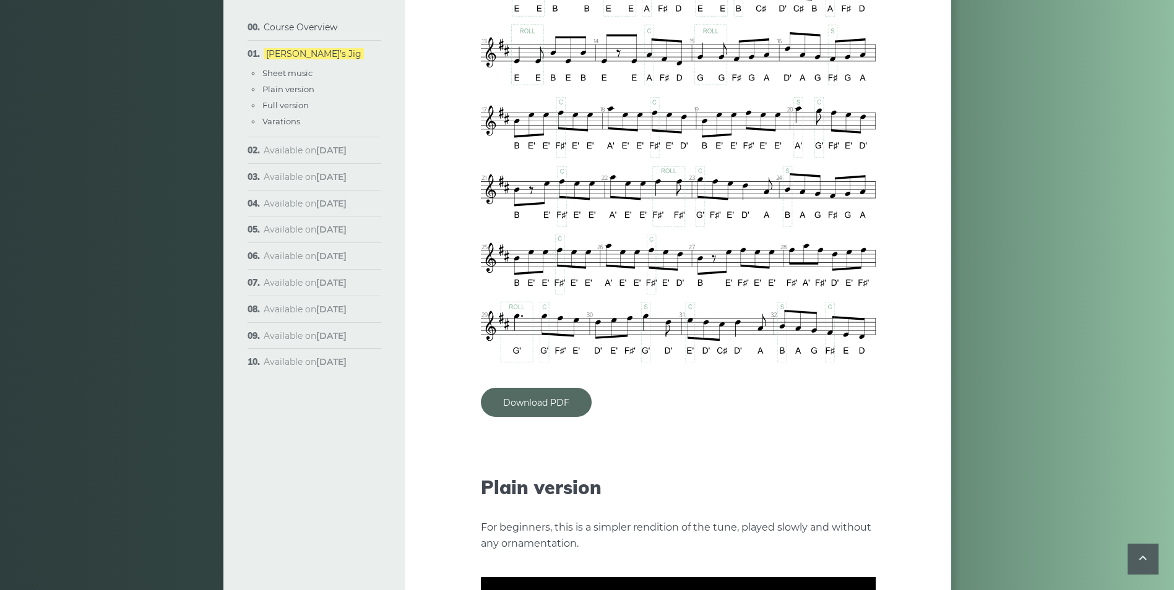
click at [567, 392] on link "Download PDF" at bounding box center [536, 402] width 111 height 29
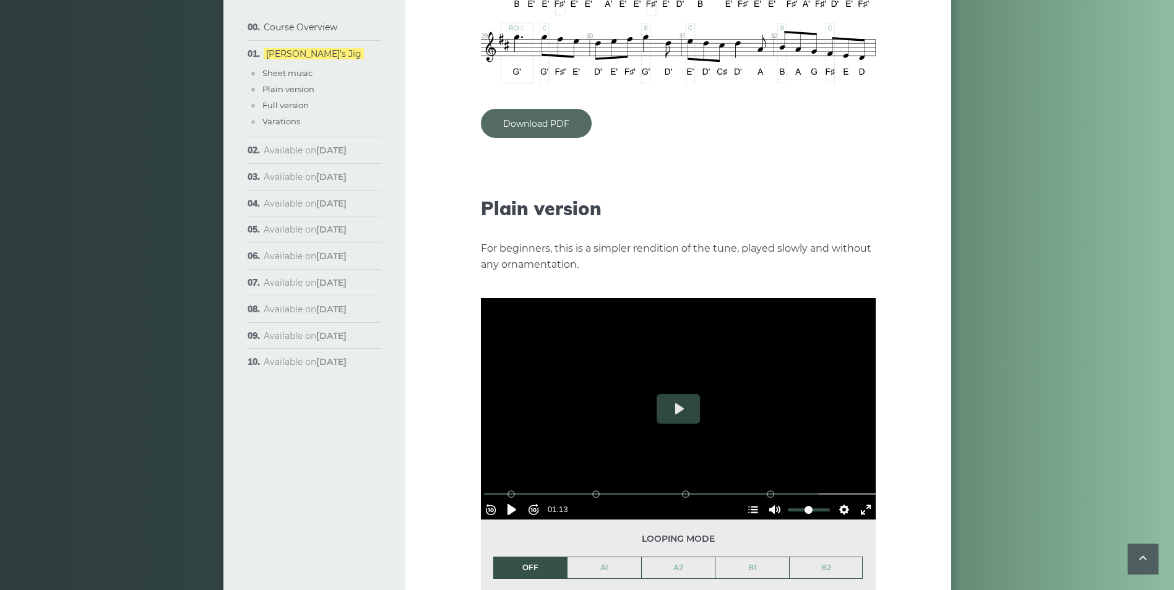
scroll to position [1299, 0]
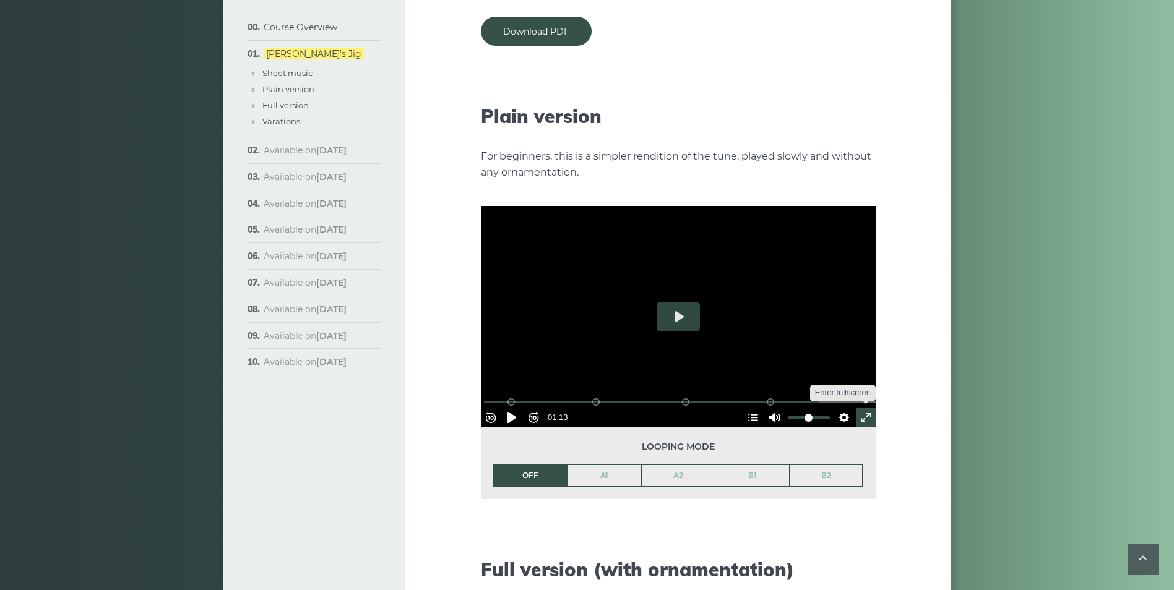
click at [863, 408] on button "Exit fullscreen Enter fullscreen" at bounding box center [866, 418] width 20 height 20
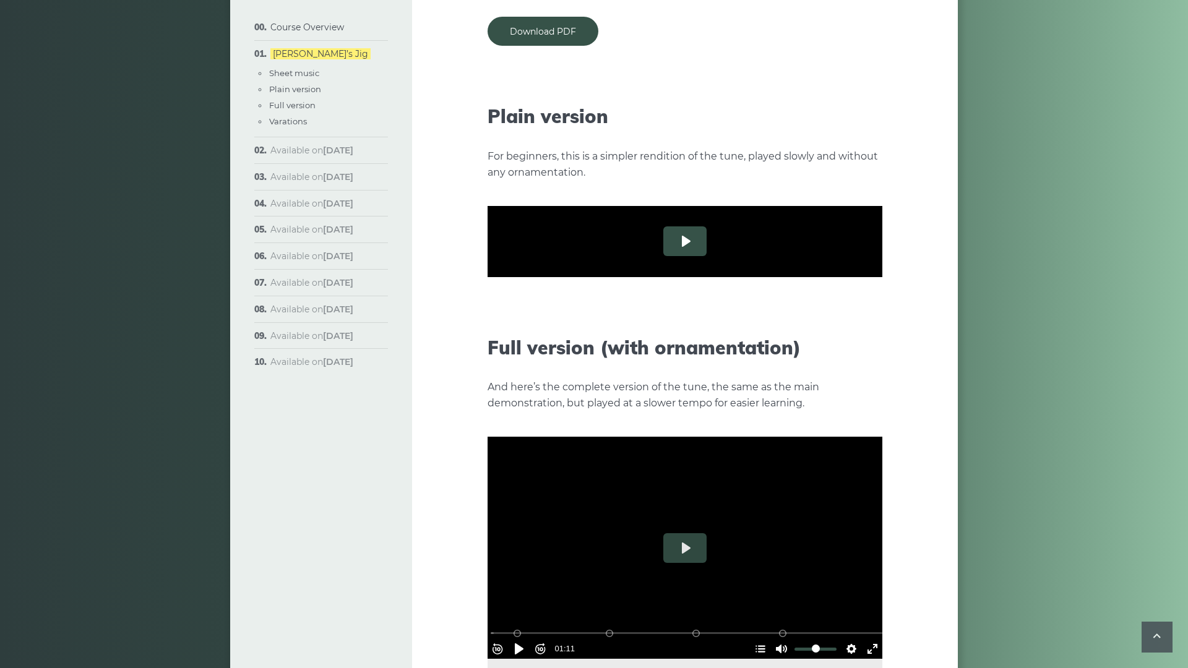
click at [663, 256] on button "Play" at bounding box center [684, 241] width 43 height 30
click at [488, 353] on button "Rewind 10s" at bounding box center [498, 343] width 20 height 20
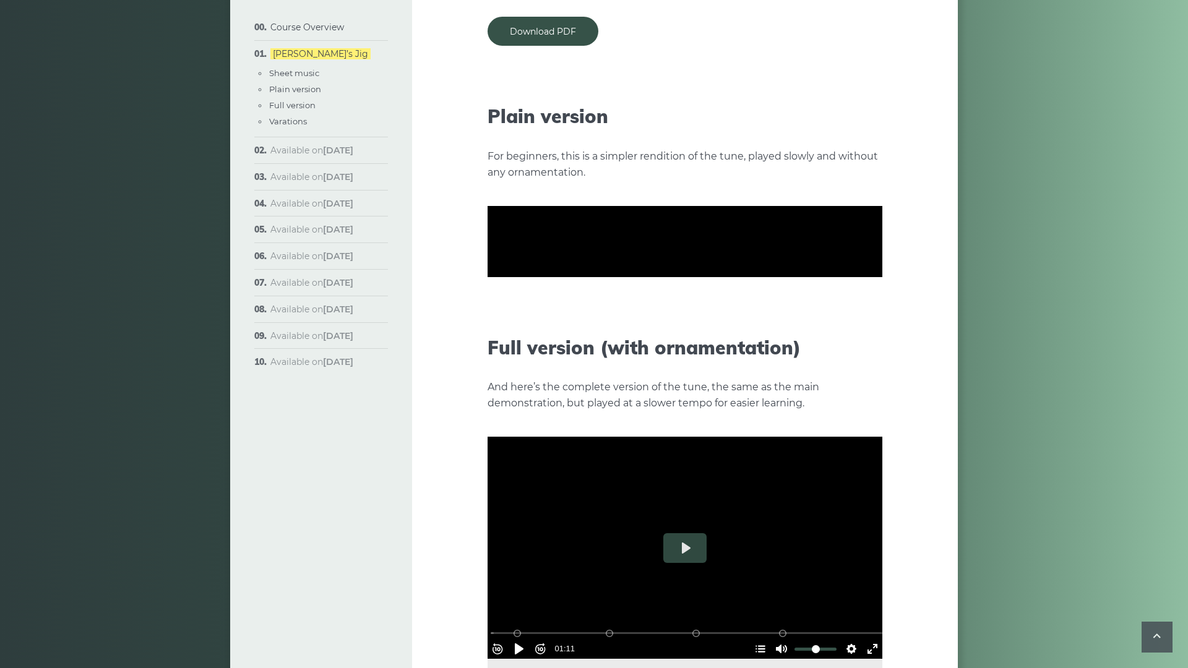
click at [818, 245] on div at bounding box center [685, 242] width 395 height 222
click at [663, 256] on button "Play" at bounding box center [684, 241] width 43 height 30
type input "***"
click at [882, 353] on button "Exit fullscreen Enter fullscreen" at bounding box center [873, 343] width 20 height 20
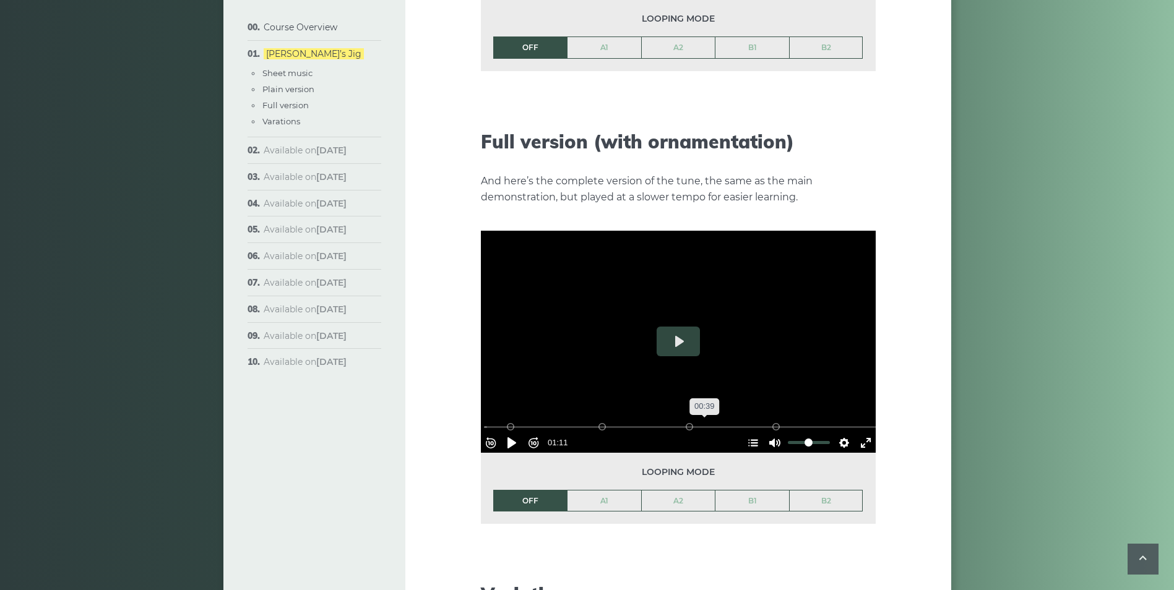
scroll to position [1797, 0]
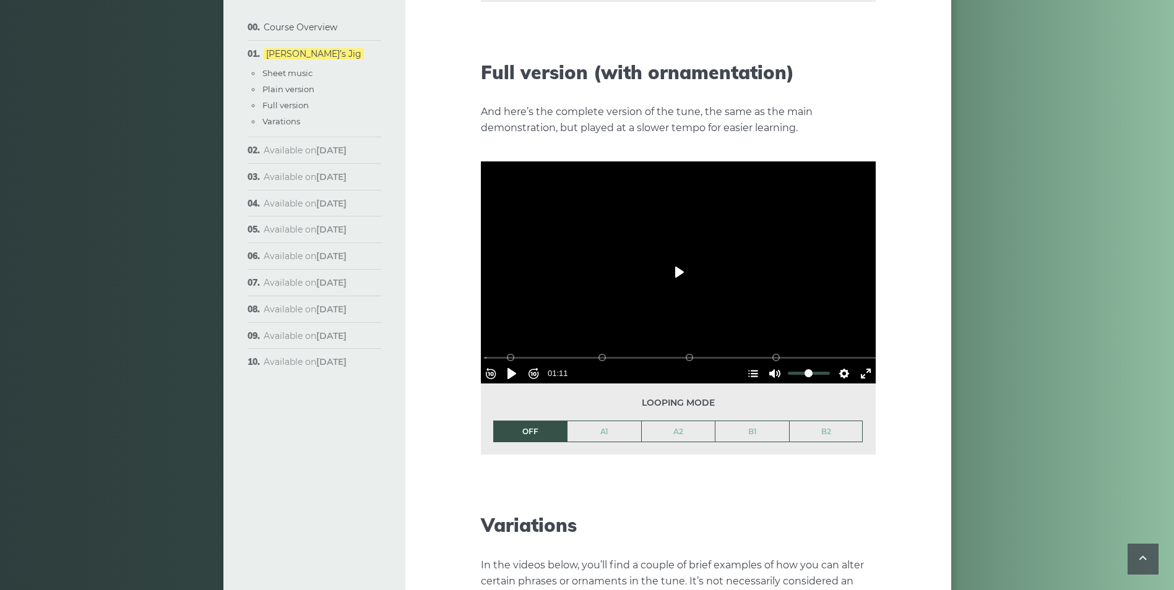
click at [679, 257] on button "Play" at bounding box center [678, 272] width 43 height 30
click at [657, 186] on div at bounding box center [678, 273] width 395 height 222
type input "****"
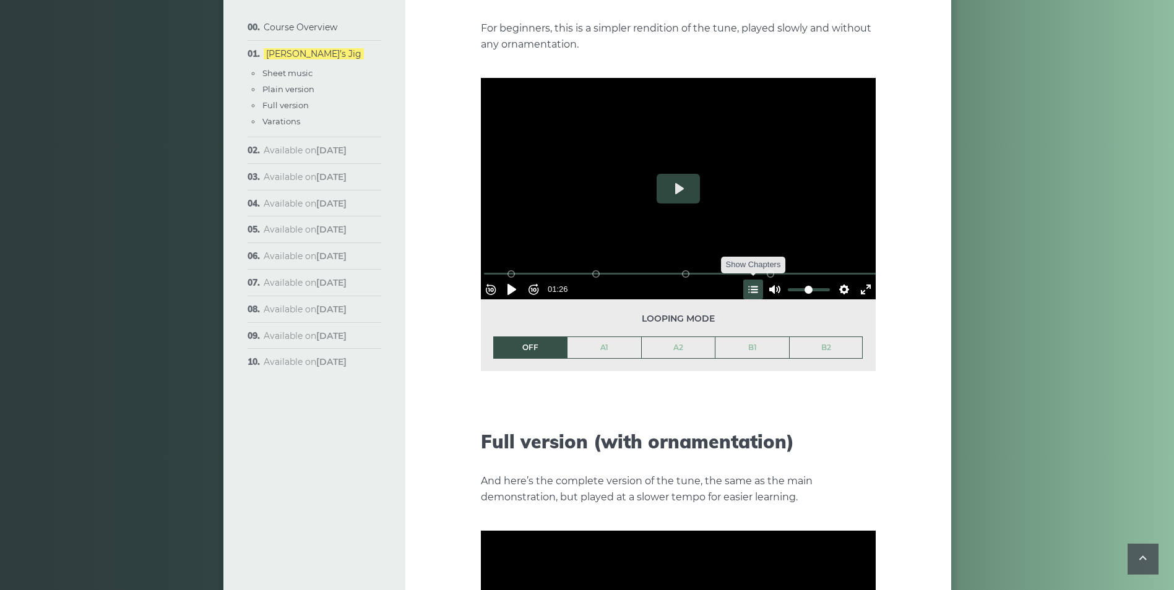
scroll to position [1426, 0]
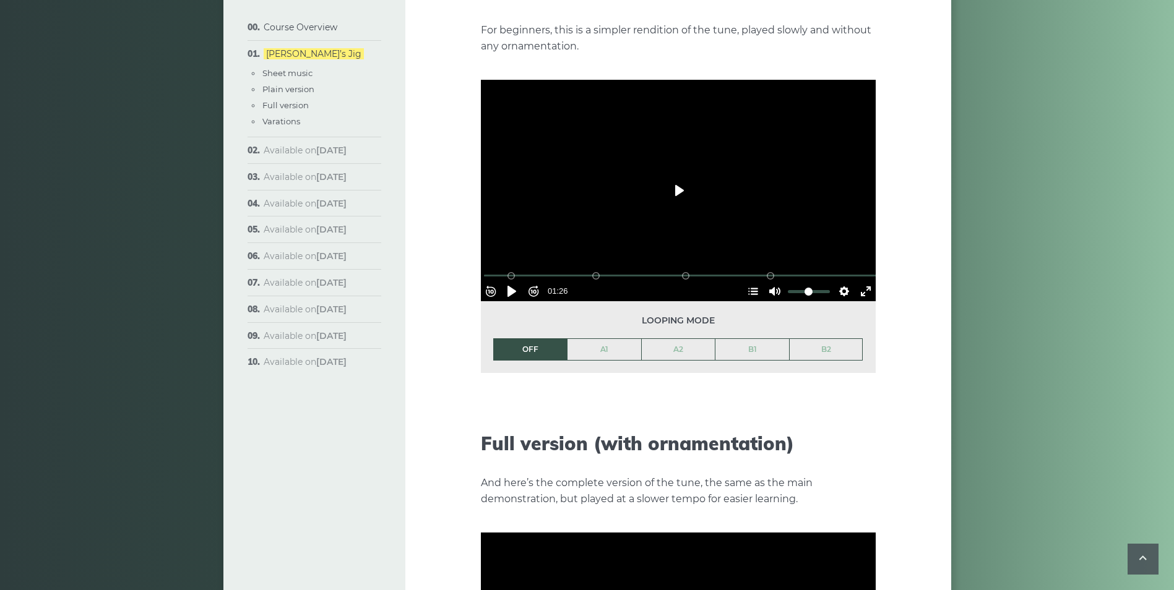
click at [658, 176] on button "Play" at bounding box center [678, 191] width 43 height 30
click at [980, 380] on div "Course Overview Approach & methodology Prerequisites Lessons structure Video co…" at bounding box center [587, 292] width 1174 height 3303
click at [614, 93] on div at bounding box center [678, 191] width 395 height 222
type input "****"
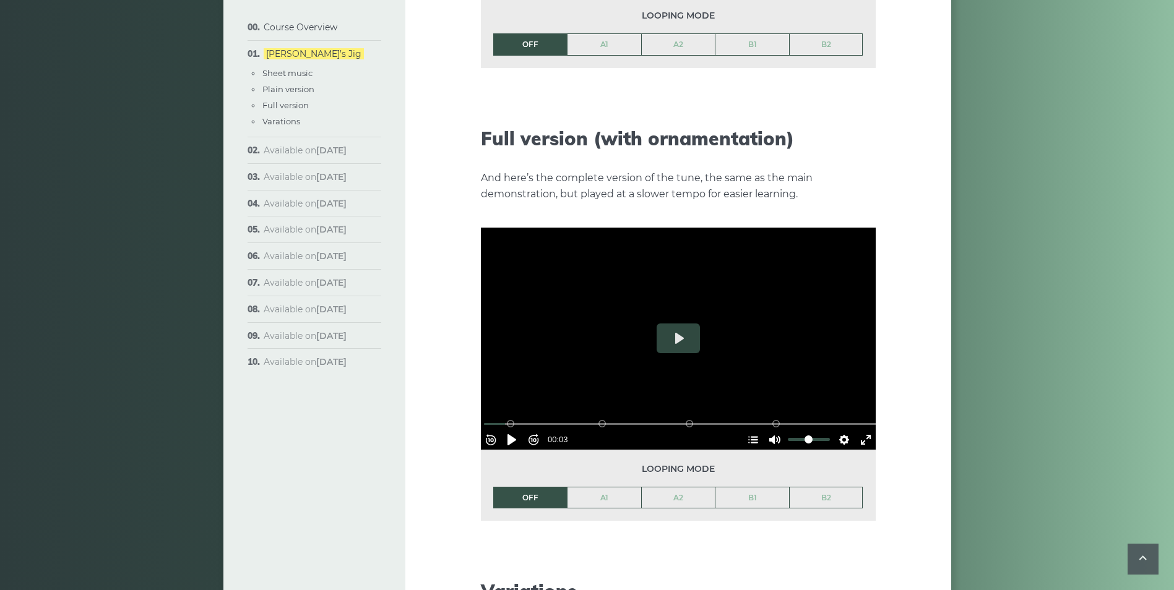
scroll to position [1735, 0]
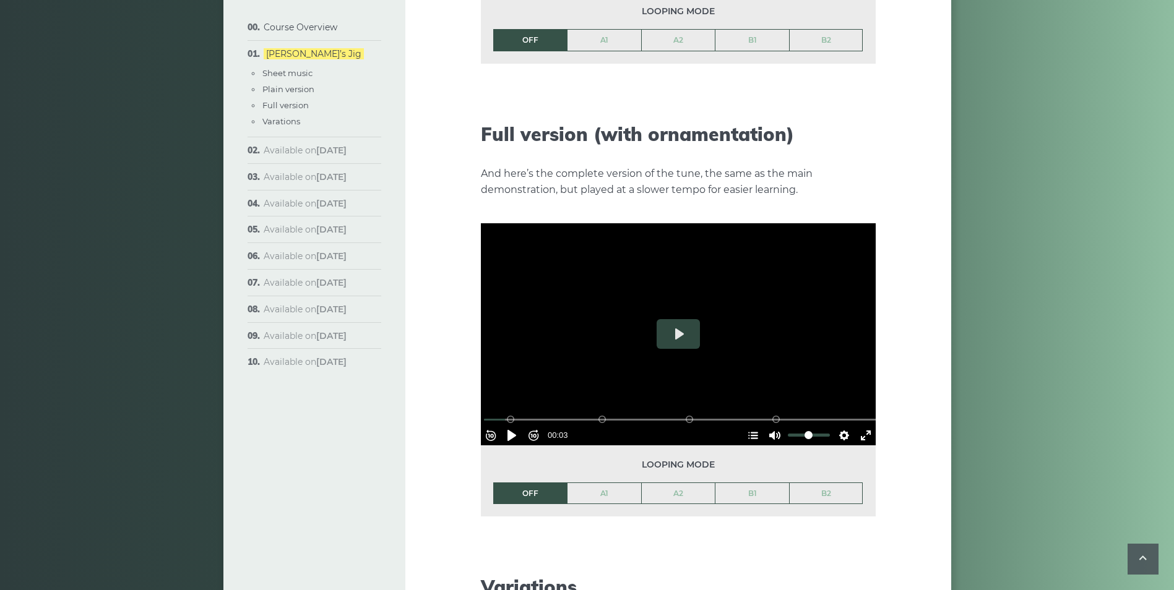
click at [702, 293] on div at bounding box center [678, 334] width 395 height 222
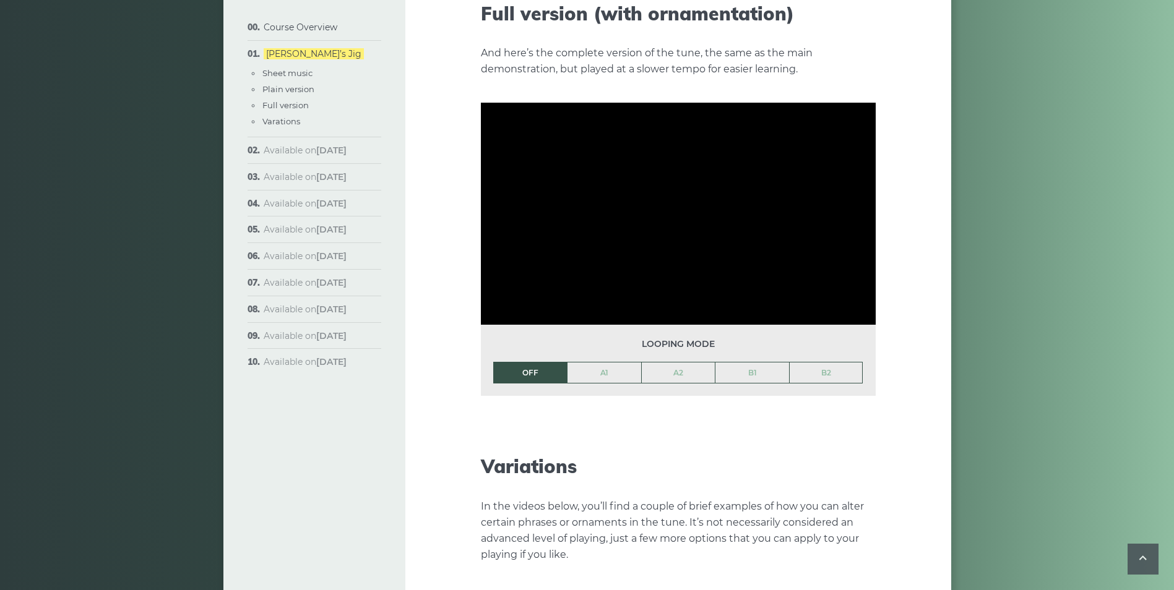
scroll to position [1859, 0]
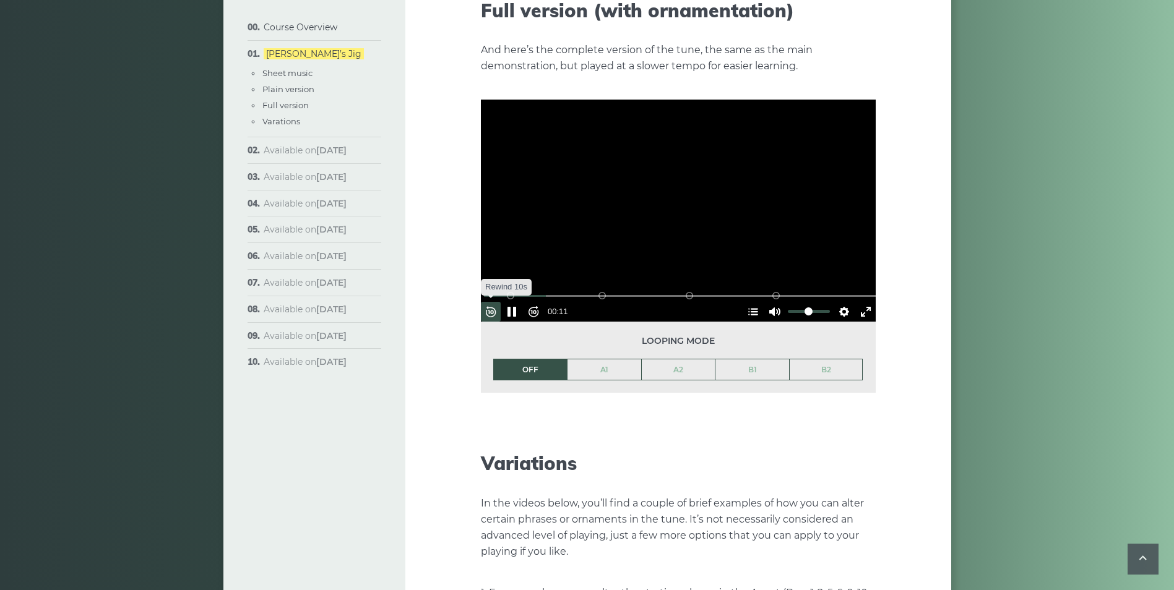
click at [501, 302] on button "Rewind 10s" at bounding box center [491, 312] width 20 height 20
click at [710, 184] on div at bounding box center [678, 211] width 395 height 222
click at [697, 196] on button "Play" at bounding box center [678, 211] width 43 height 30
click at [497, 302] on button "Rewind 10s" at bounding box center [491, 312] width 20 height 20
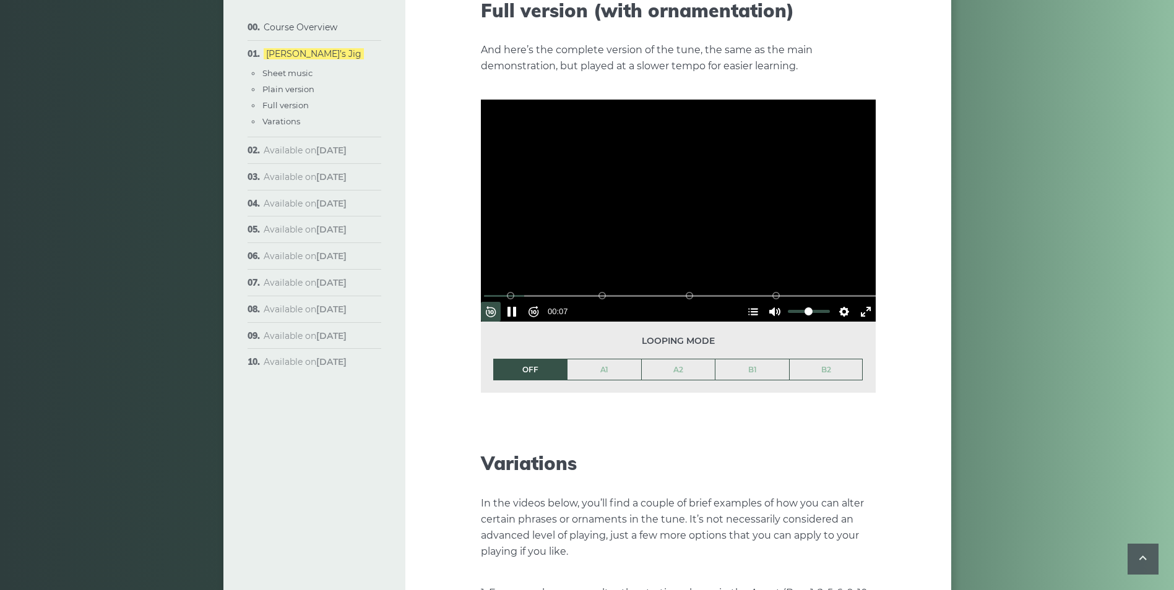
click at [762, 217] on div at bounding box center [678, 211] width 395 height 222
click at [687, 196] on button "Play" at bounding box center [678, 211] width 43 height 30
click at [499, 302] on button "Rewind 10s" at bounding box center [491, 312] width 20 height 20
click at [495, 302] on button "Rewind 10s" at bounding box center [491, 312] width 20 height 20
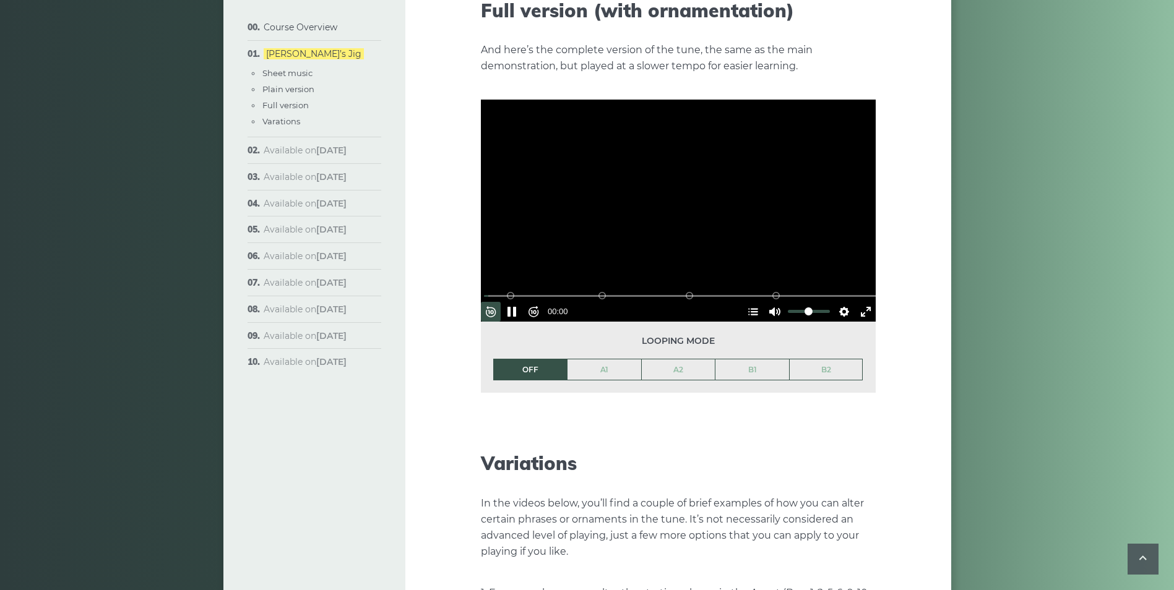
drag, startPoint x: 861, startPoint y: 294, endPoint x: 871, endPoint y: 338, distance: 45.5
click at [863, 302] on button "Exit fullscreen Enter fullscreen" at bounding box center [866, 312] width 20 height 20
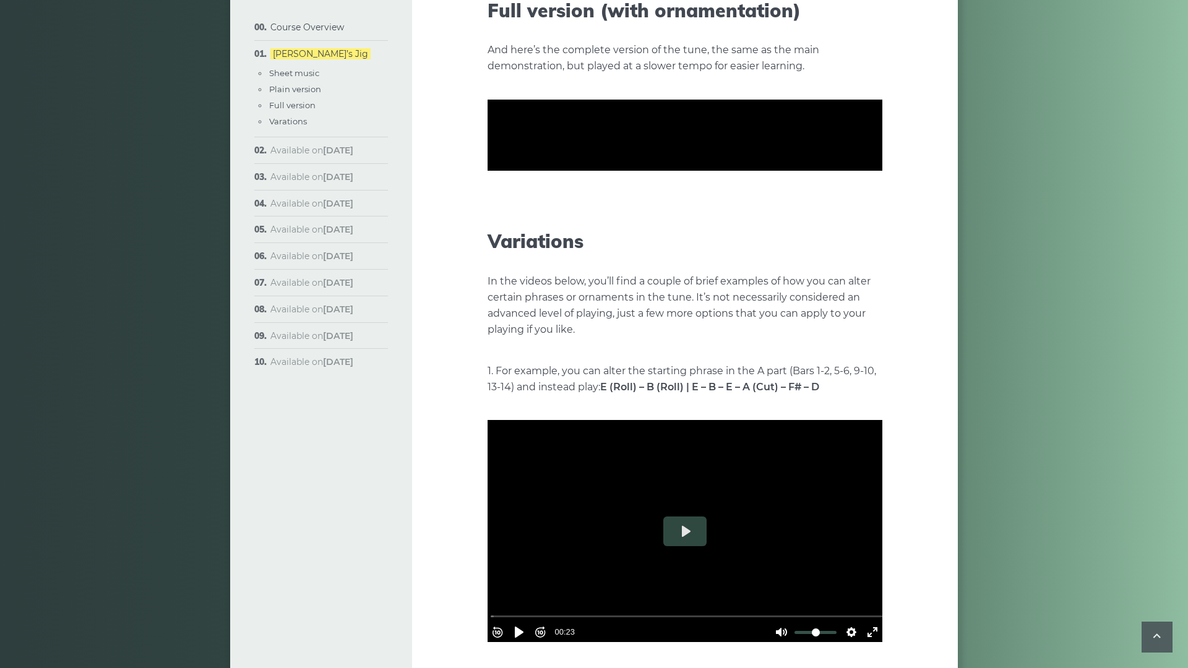
click at [874, 215] on div at bounding box center [685, 135] width 395 height 222
click at [488, 246] on button "Rewind 10s" at bounding box center [498, 236] width 20 height 20
click at [488, 246] on div at bounding box center [685, 135] width 395 height 222
click at [807, 246] on div at bounding box center [685, 135] width 395 height 222
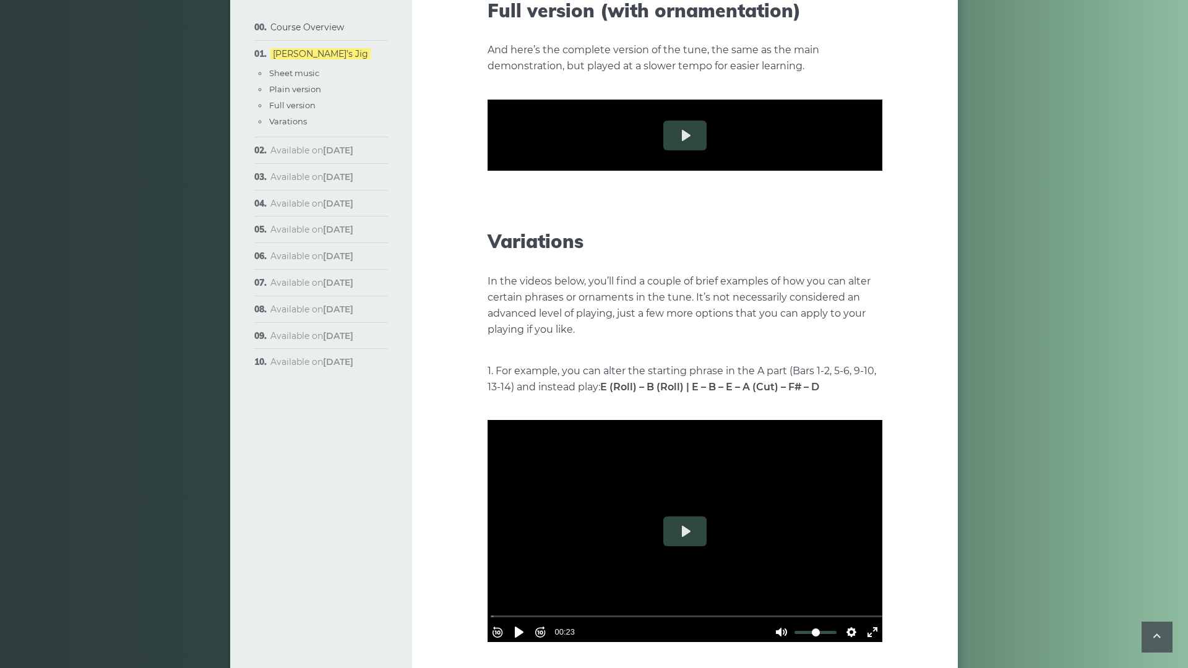
click at [882, 246] on button "Exit fullscreen Enter fullscreen" at bounding box center [873, 236] width 20 height 20
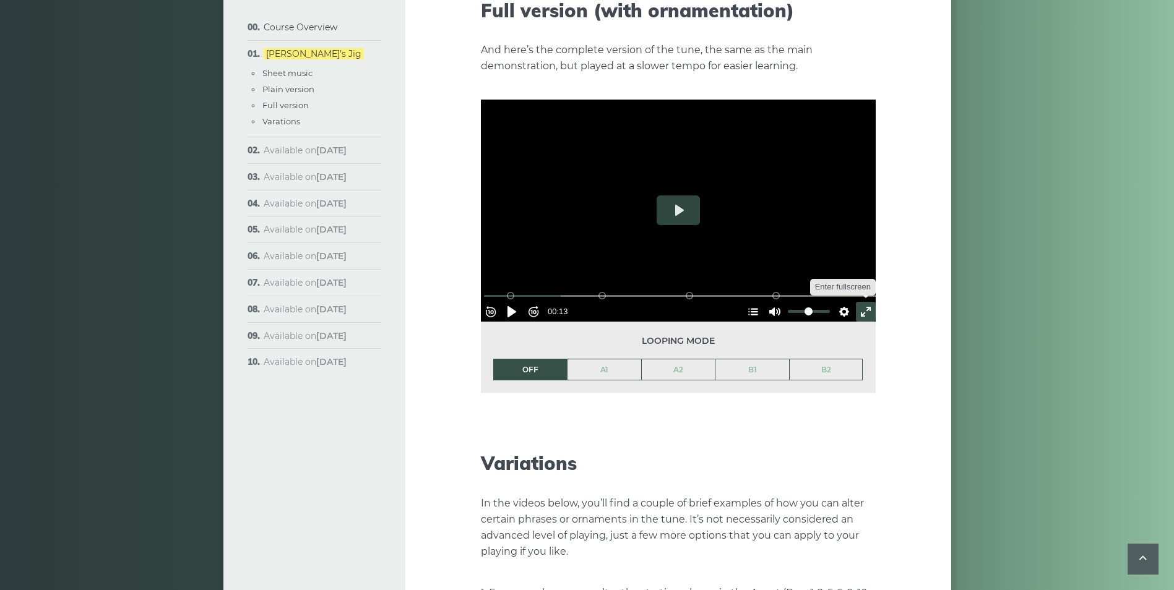
click at [857, 302] on button "Exit fullscreen Enter fullscreen" at bounding box center [866, 312] width 20 height 20
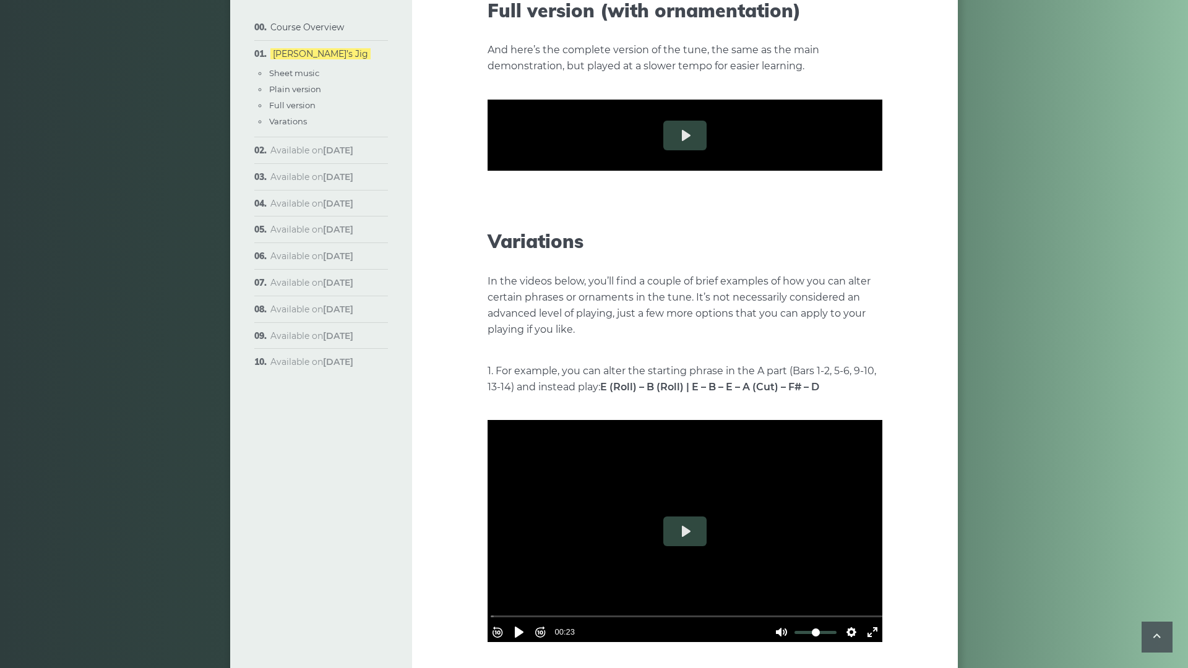
click at [491, 226] on input "Seek" at bounding box center [688, 221] width 394 height 12
click at [663, 150] on button "Play" at bounding box center [684, 136] width 43 height 30
click at [855, 246] on div at bounding box center [685, 135] width 395 height 222
type input "*****"
click at [882, 246] on div "Rewind 10s Pause Play Forward 10s % buffered 01:11 B2 (Bars 25-32) B1 (Bars 17-…" at bounding box center [685, 219] width 395 height 53
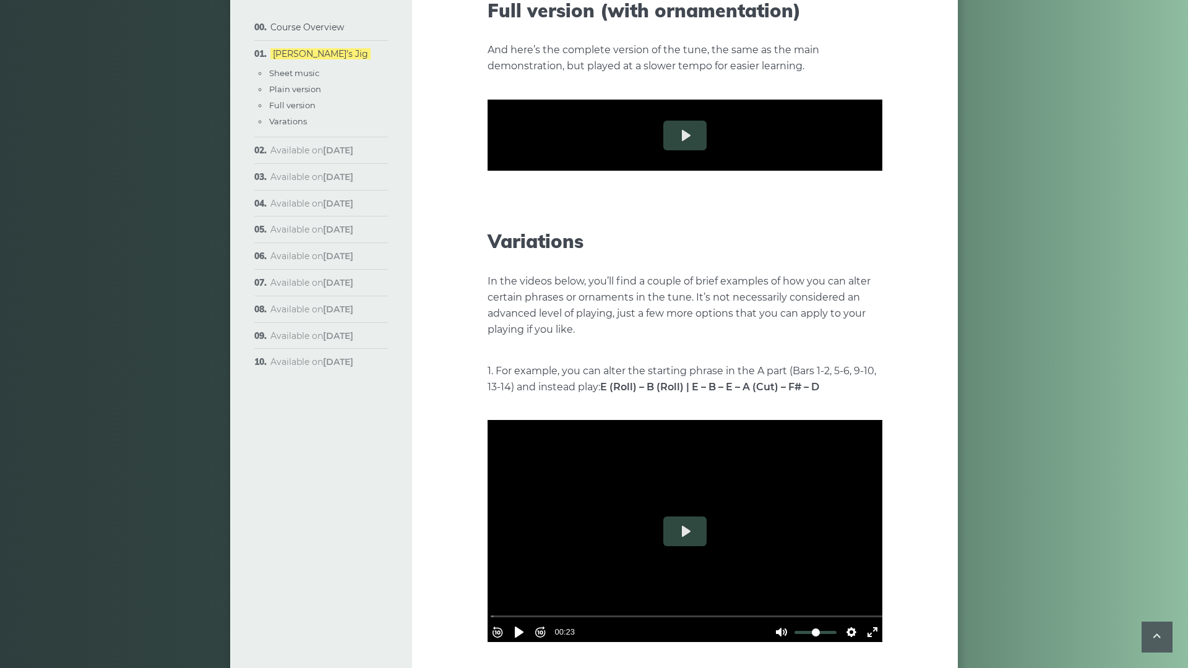
drag, startPoint x: 1178, startPoint y: 649, endPoint x: 1187, endPoint y: 664, distance: 18.4
click at [882, 246] on div "Rewind 10s Pause Play Forward 10s % buffered 01:11 B2 (Bars 25-32) B1 (Bars 17-…" at bounding box center [685, 219] width 395 height 53
click at [882, 246] on button "Exit fullscreen Enter fullscreen" at bounding box center [873, 236] width 20 height 20
